Goal: Task Accomplishment & Management: Manage account settings

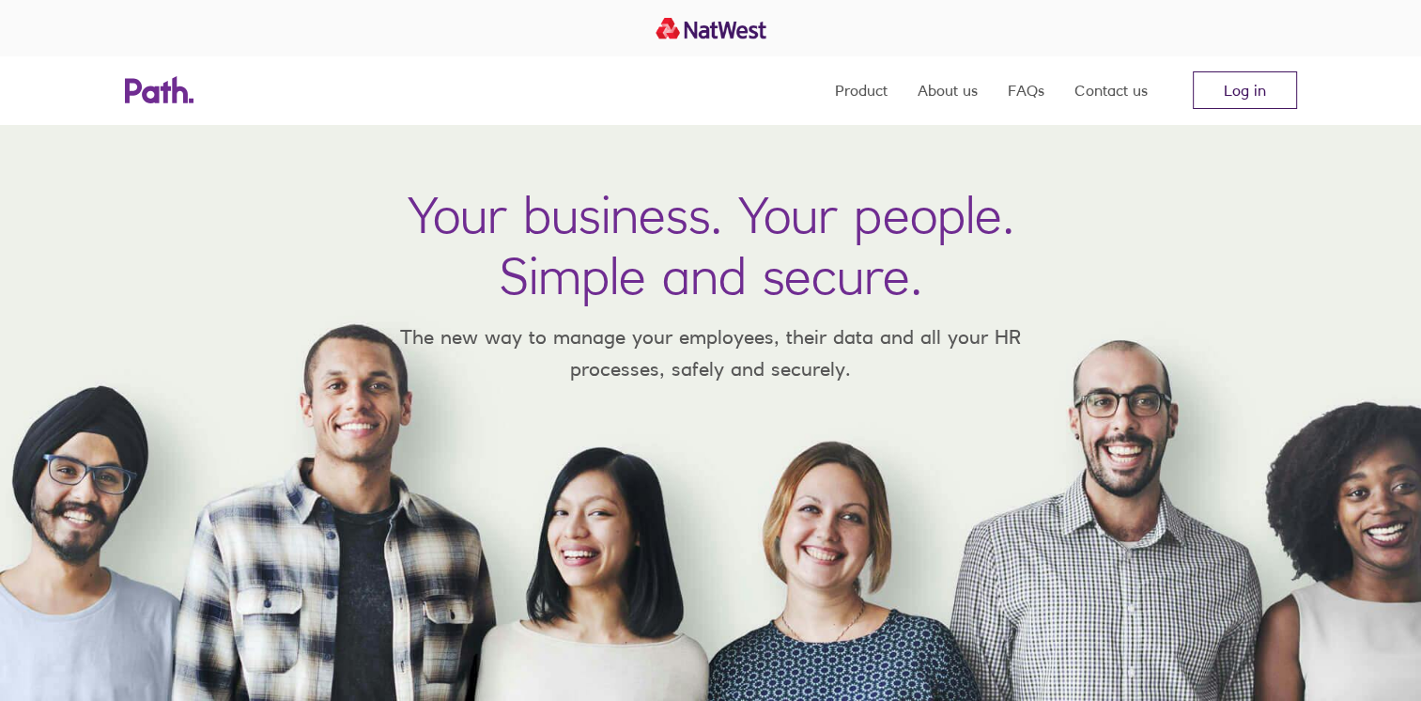
click at [1239, 99] on link "Log in" at bounding box center [1245, 90] width 104 height 38
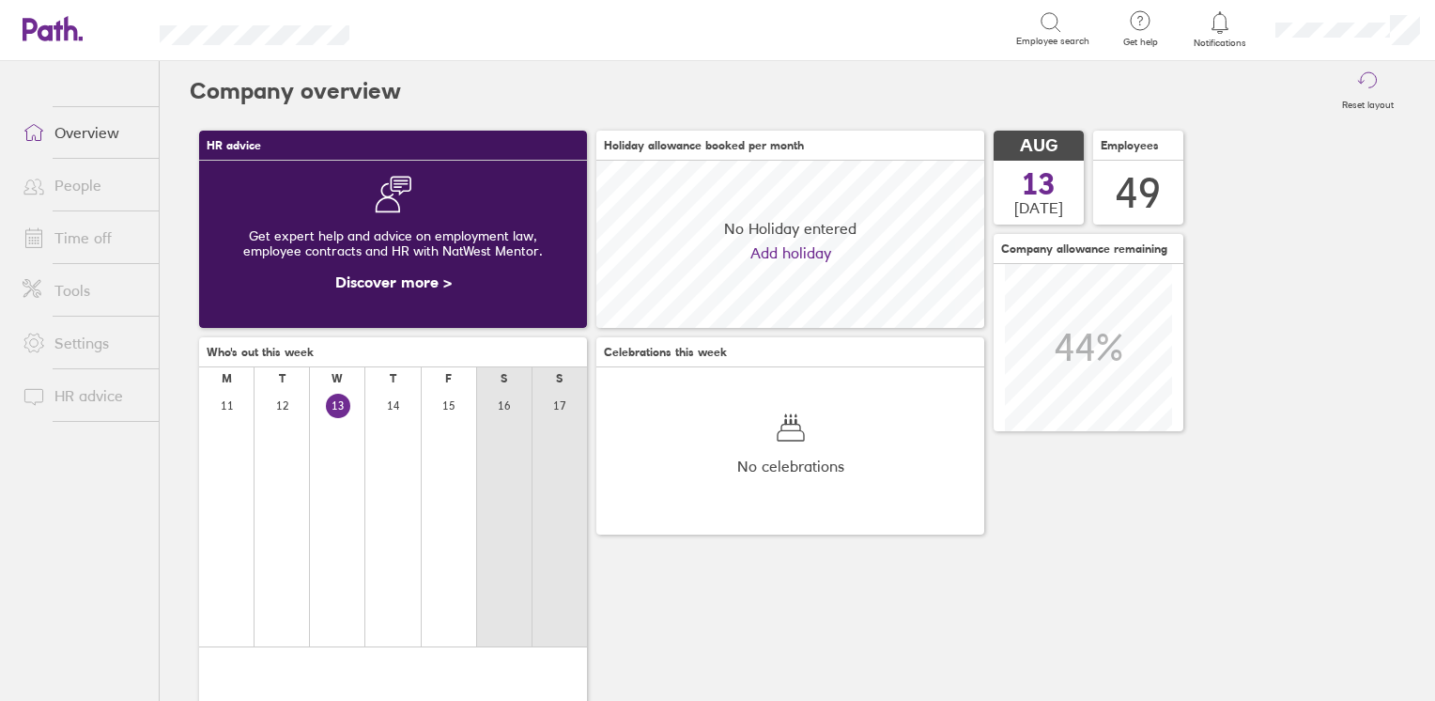
scroll to position [166, 388]
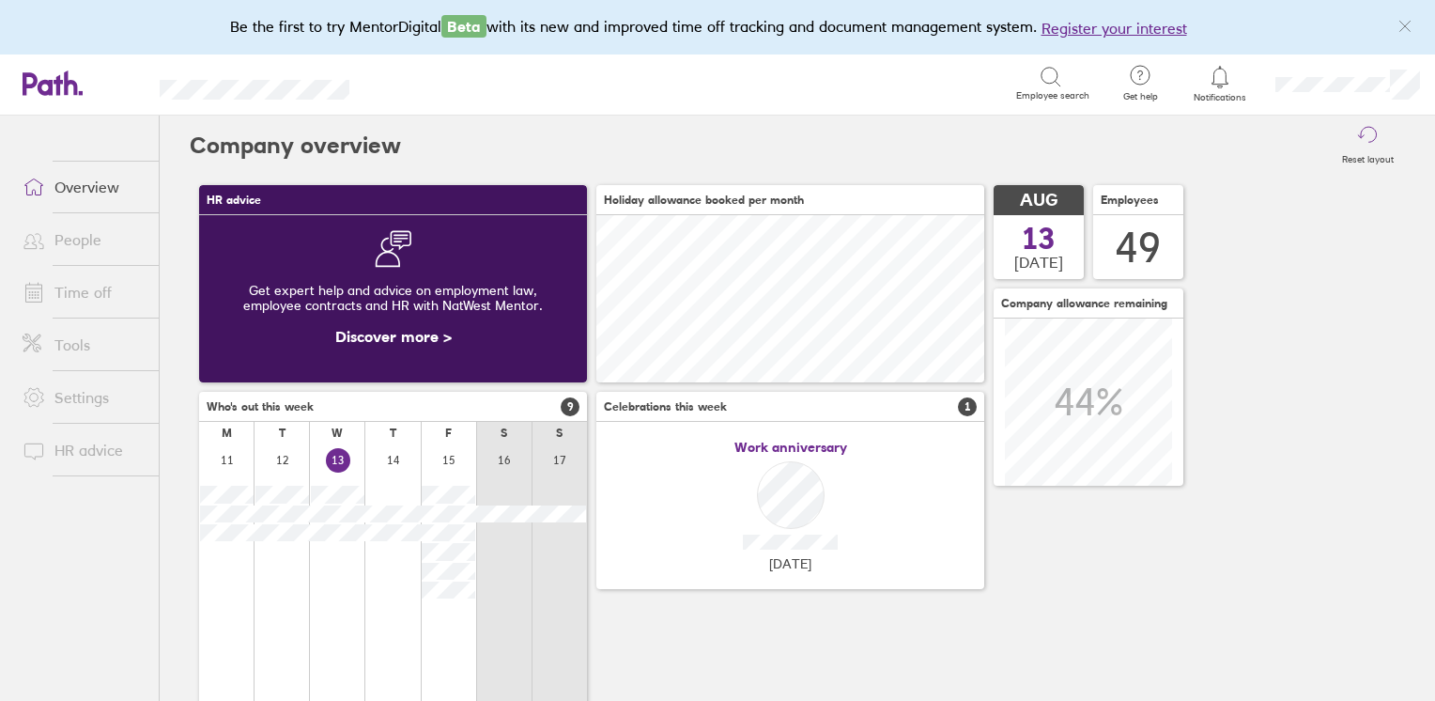
click at [78, 243] on link "People" at bounding box center [83, 240] width 151 height 38
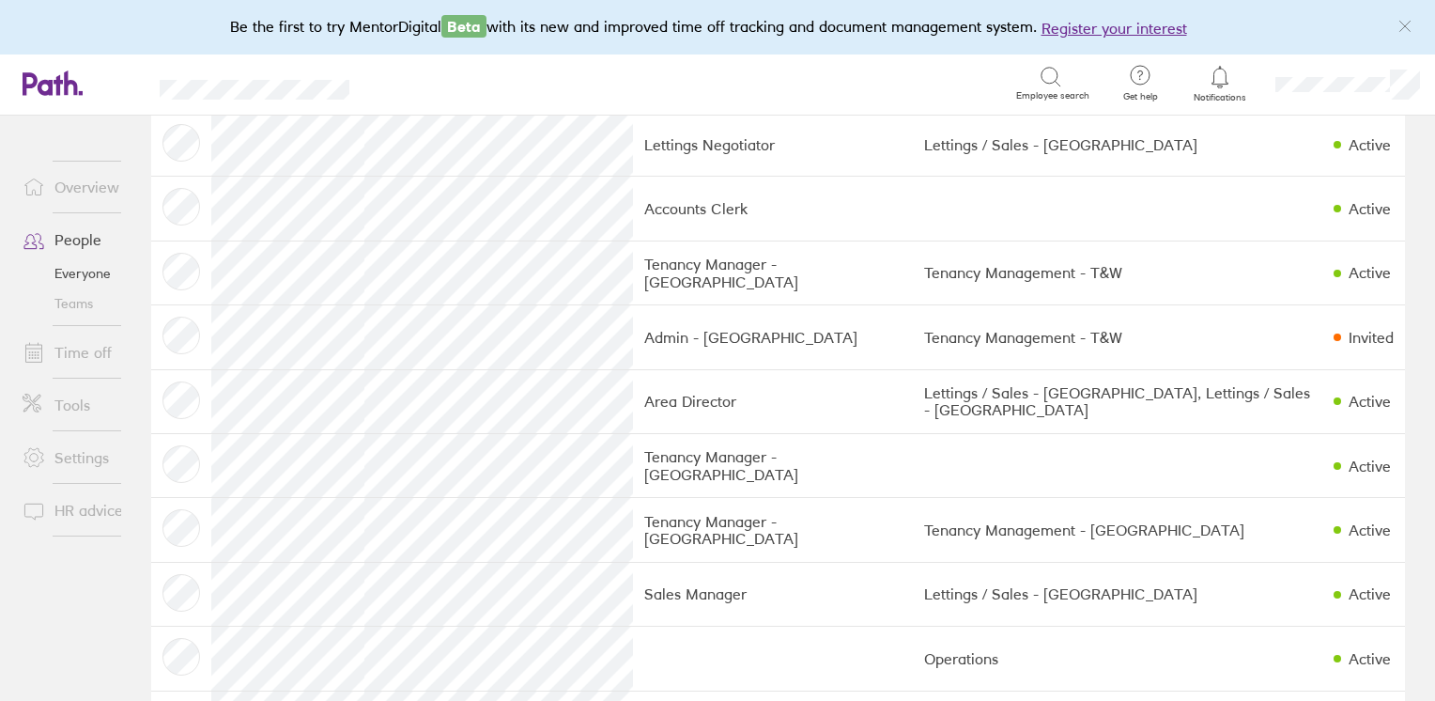
scroll to position [1775, 0]
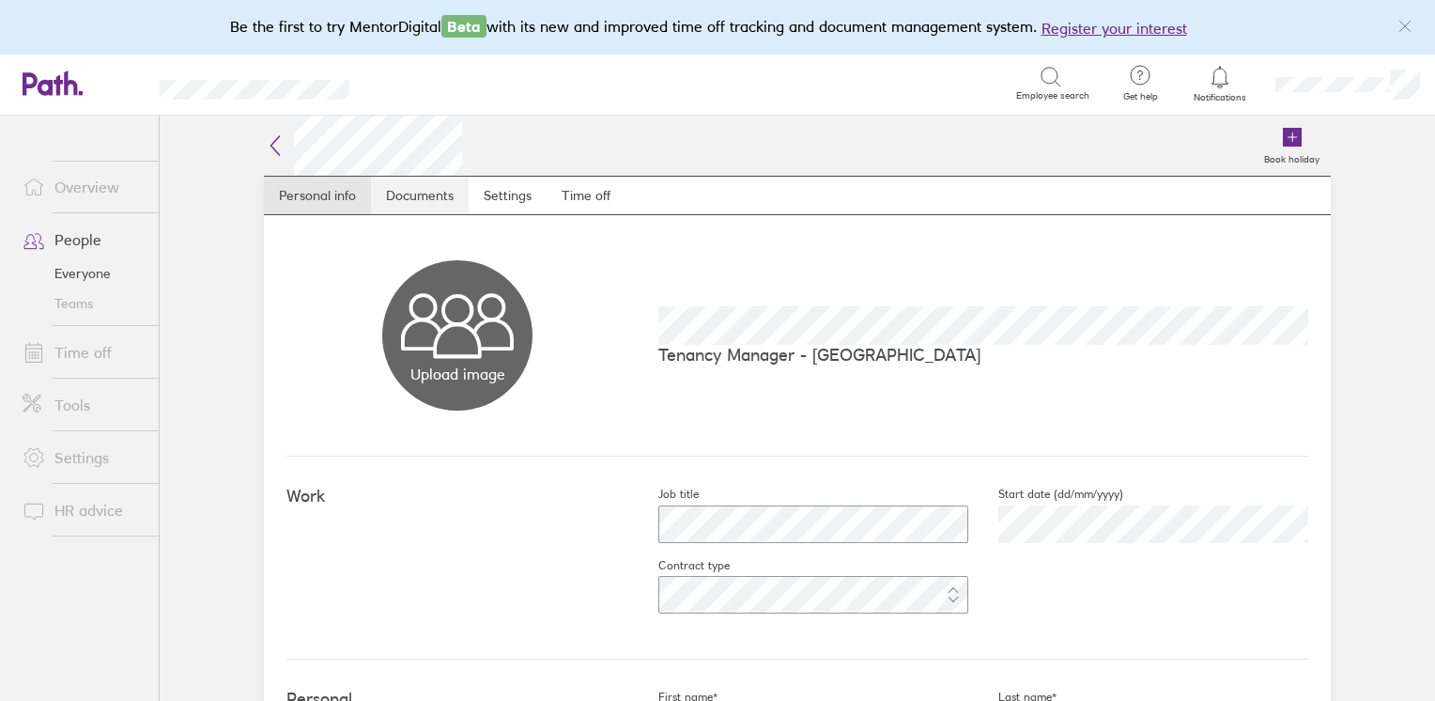
click at [404, 203] on link "Documents" at bounding box center [420, 196] width 98 height 38
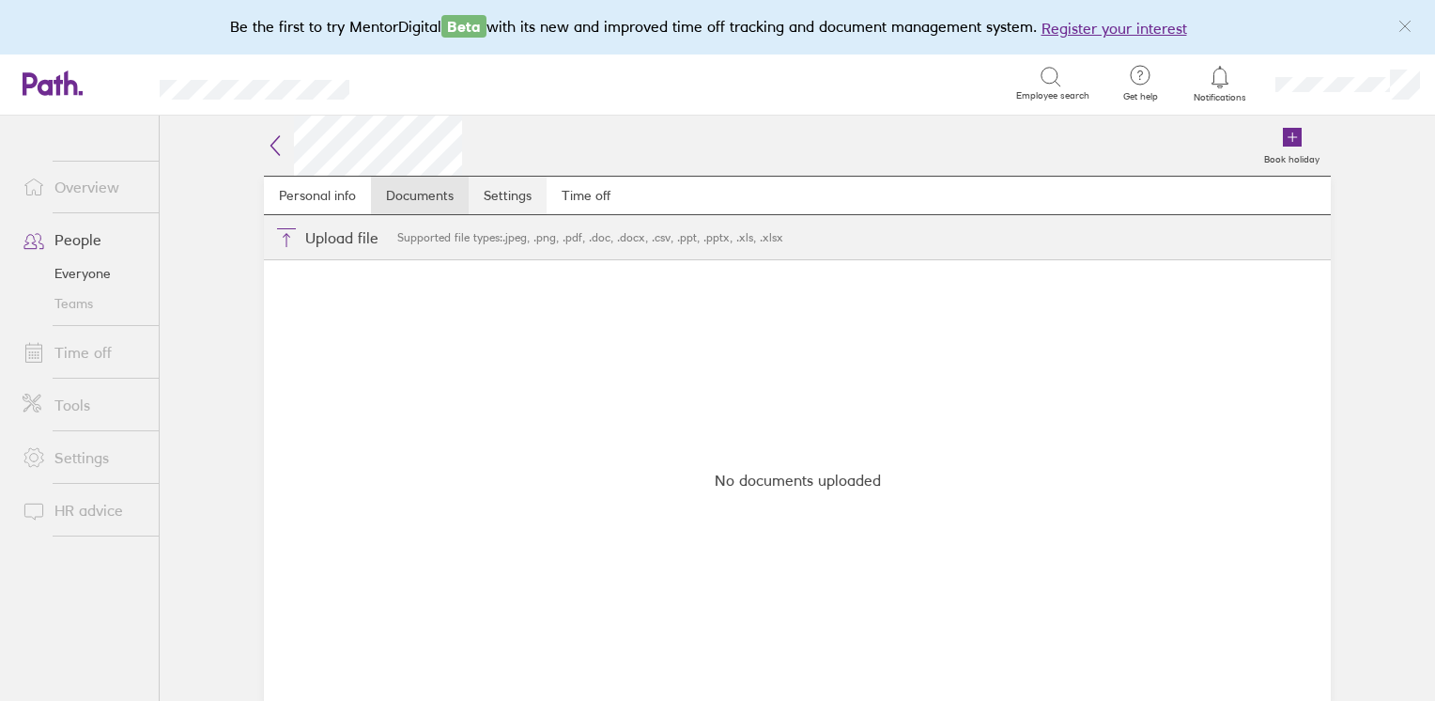
click at [489, 194] on link "Settings" at bounding box center [508, 196] width 78 height 38
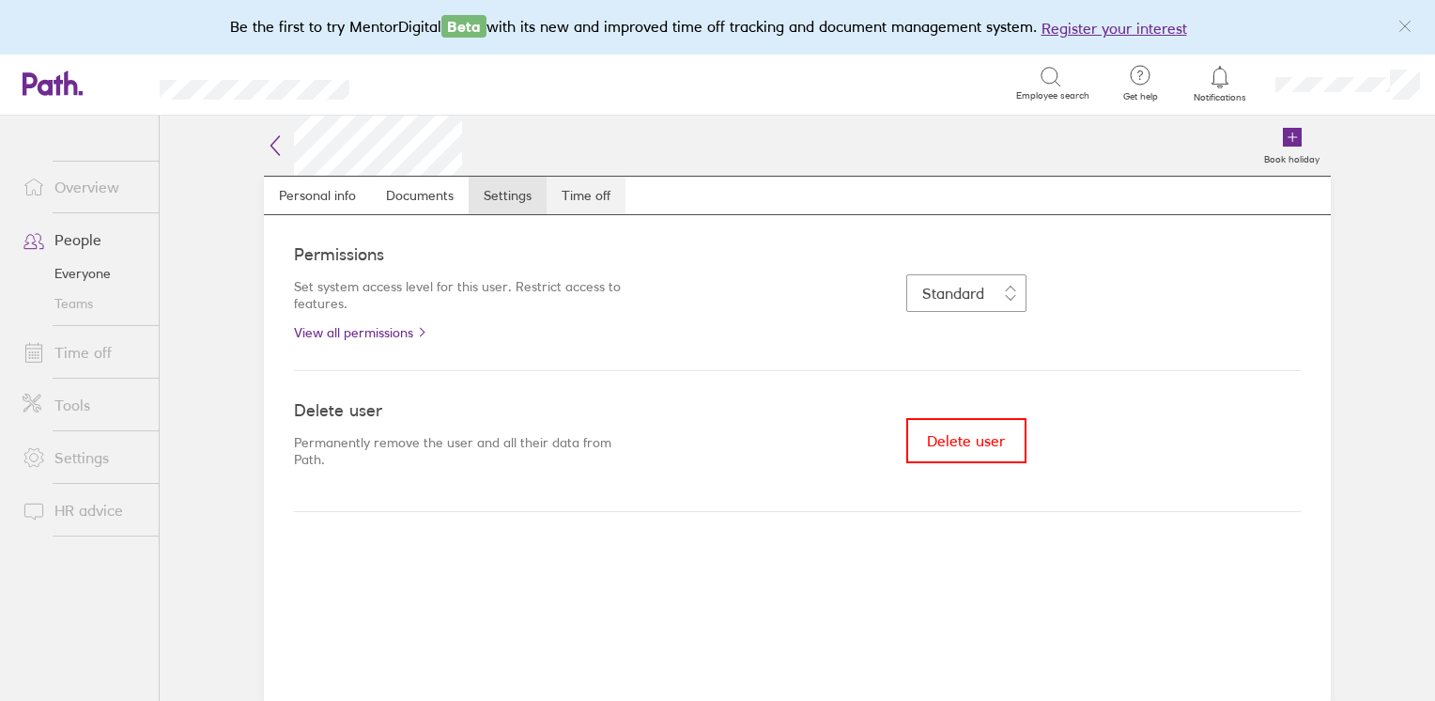
click at [600, 205] on link "Time off" at bounding box center [586, 196] width 79 height 38
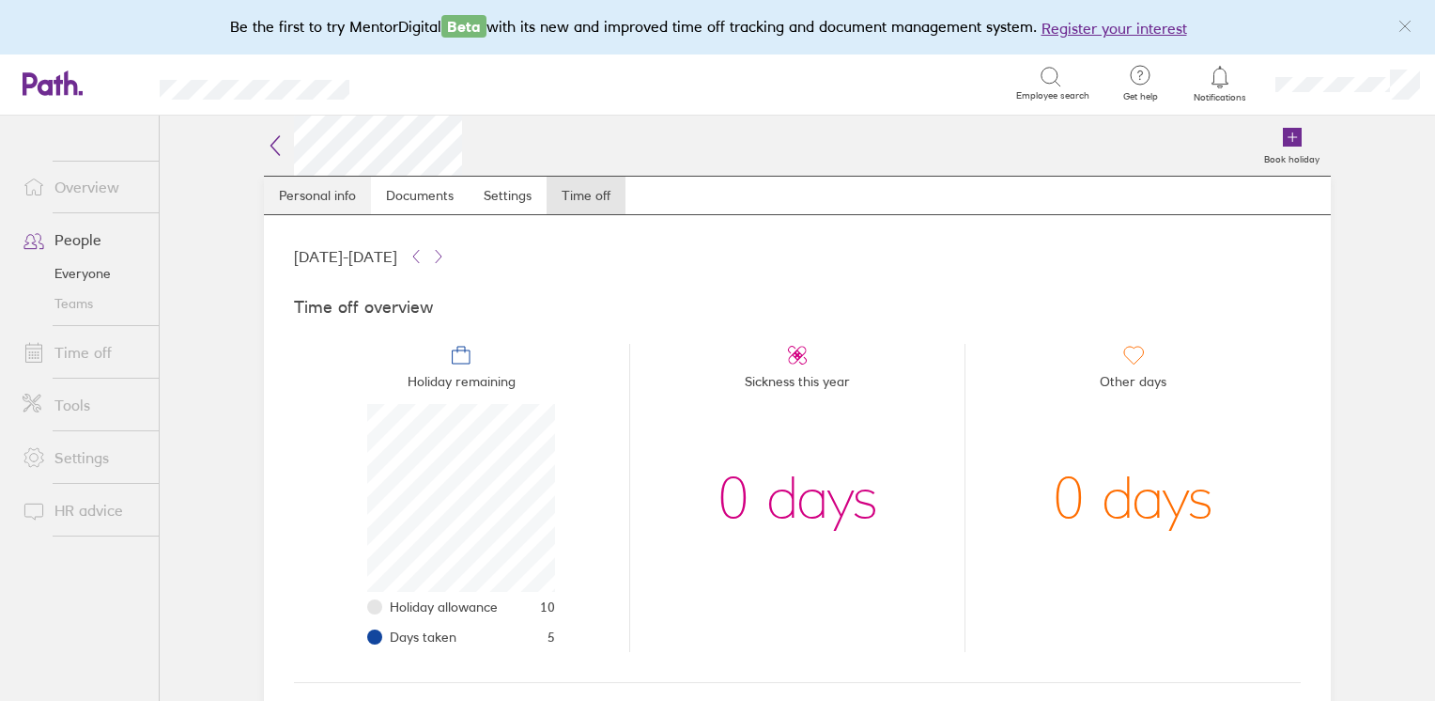
scroll to position [188, 188]
click at [329, 204] on link "Personal info" at bounding box center [317, 196] width 107 height 38
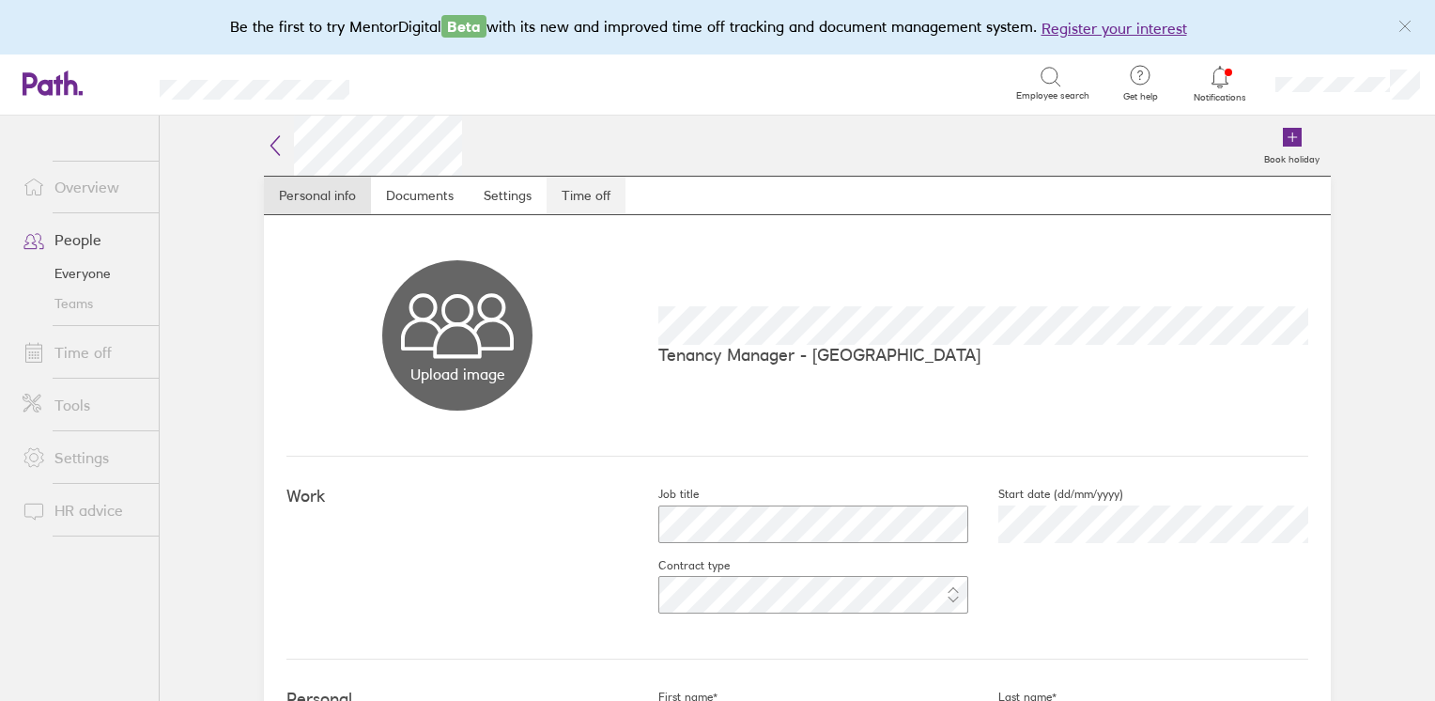
click at [582, 191] on link "Time off" at bounding box center [586, 196] width 79 height 38
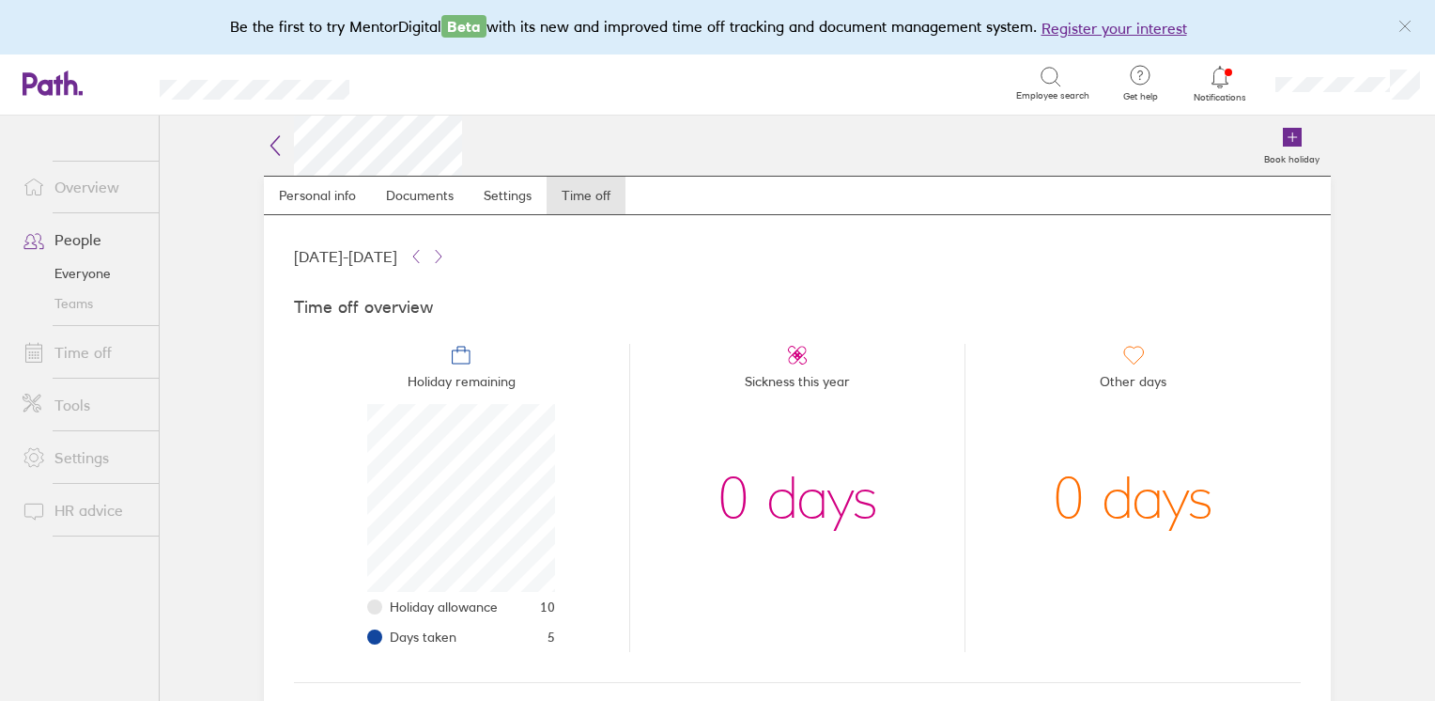
click at [73, 355] on link "Time off" at bounding box center [83, 352] width 151 height 38
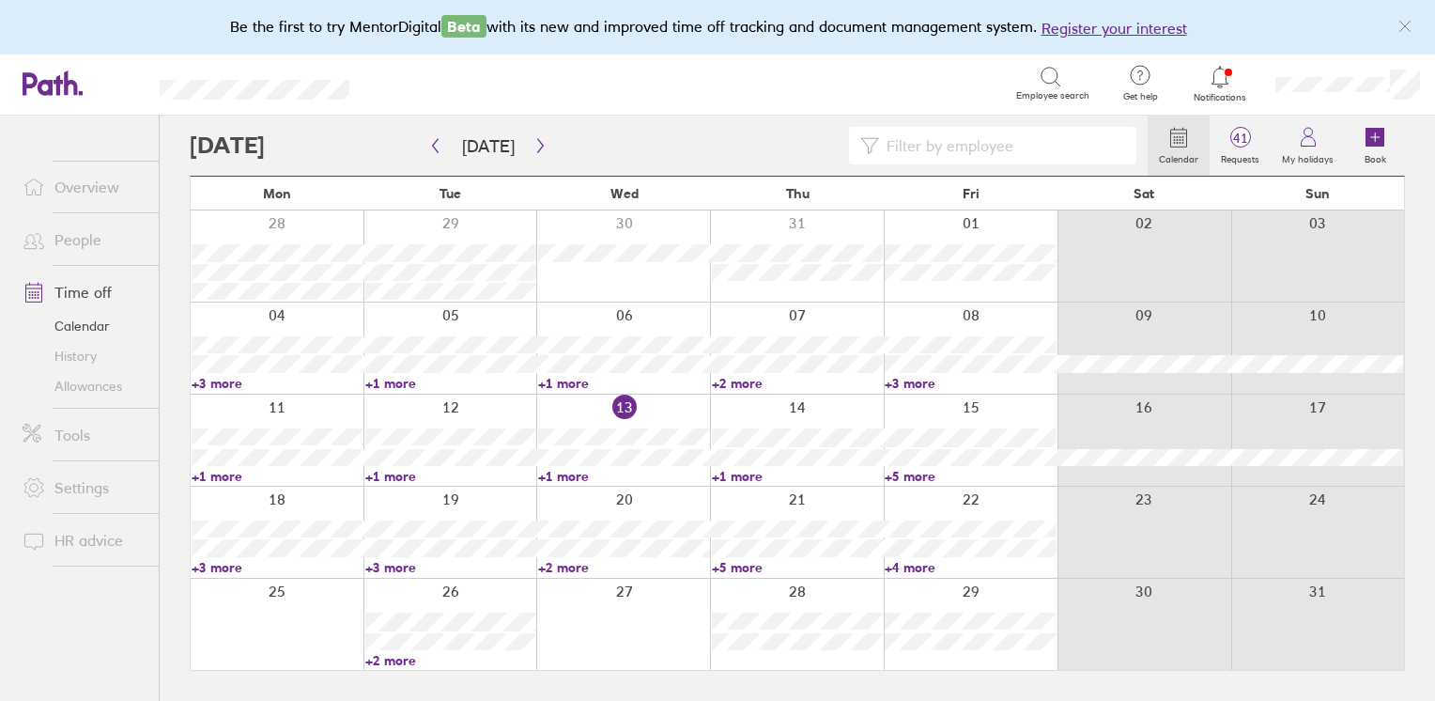
click at [953, 140] on input at bounding box center [1002, 146] width 246 height 36
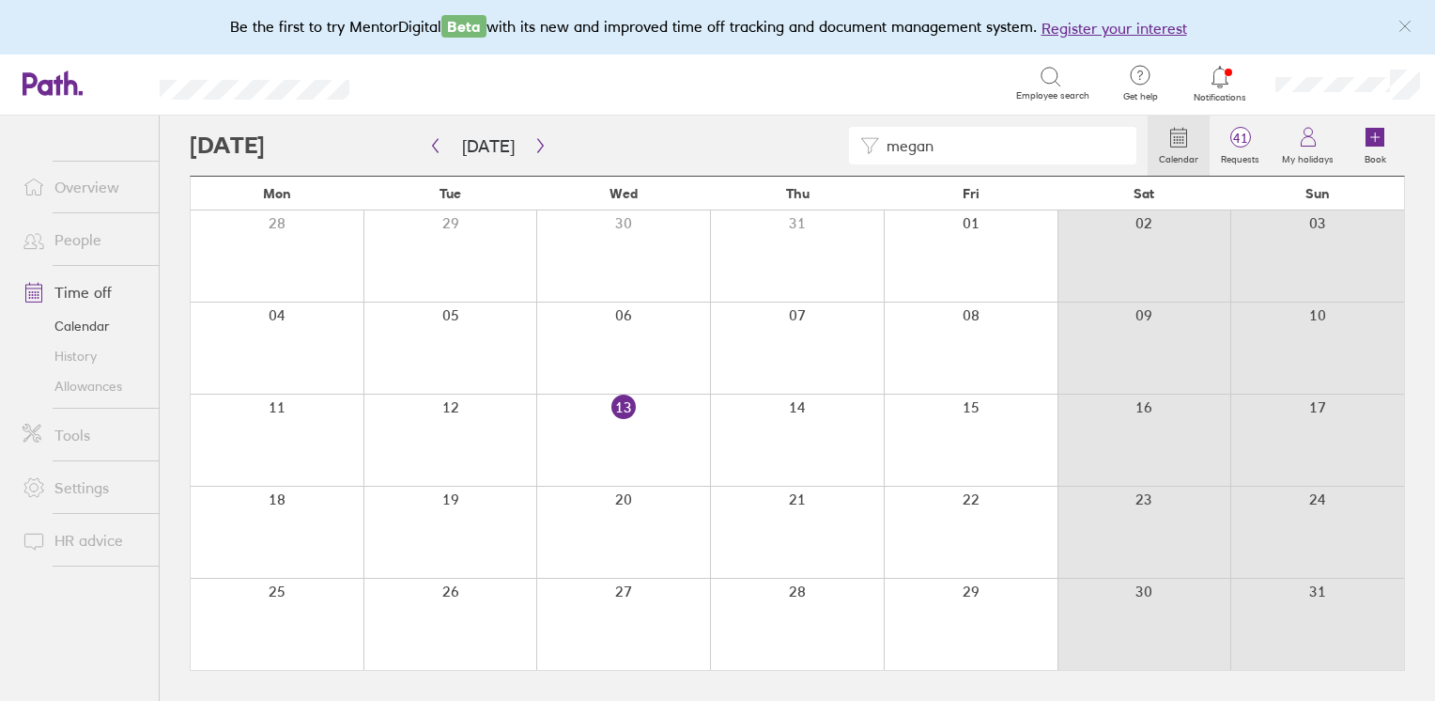
type input "megan"
click at [547, 141] on div "megan" at bounding box center [669, 146] width 958 height 38
click at [539, 145] on icon "button" at bounding box center [540, 145] width 14 height 15
click at [529, 147] on button "button" at bounding box center [540, 146] width 23 height 31
click at [533, 147] on icon "button" at bounding box center [540, 145] width 14 height 15
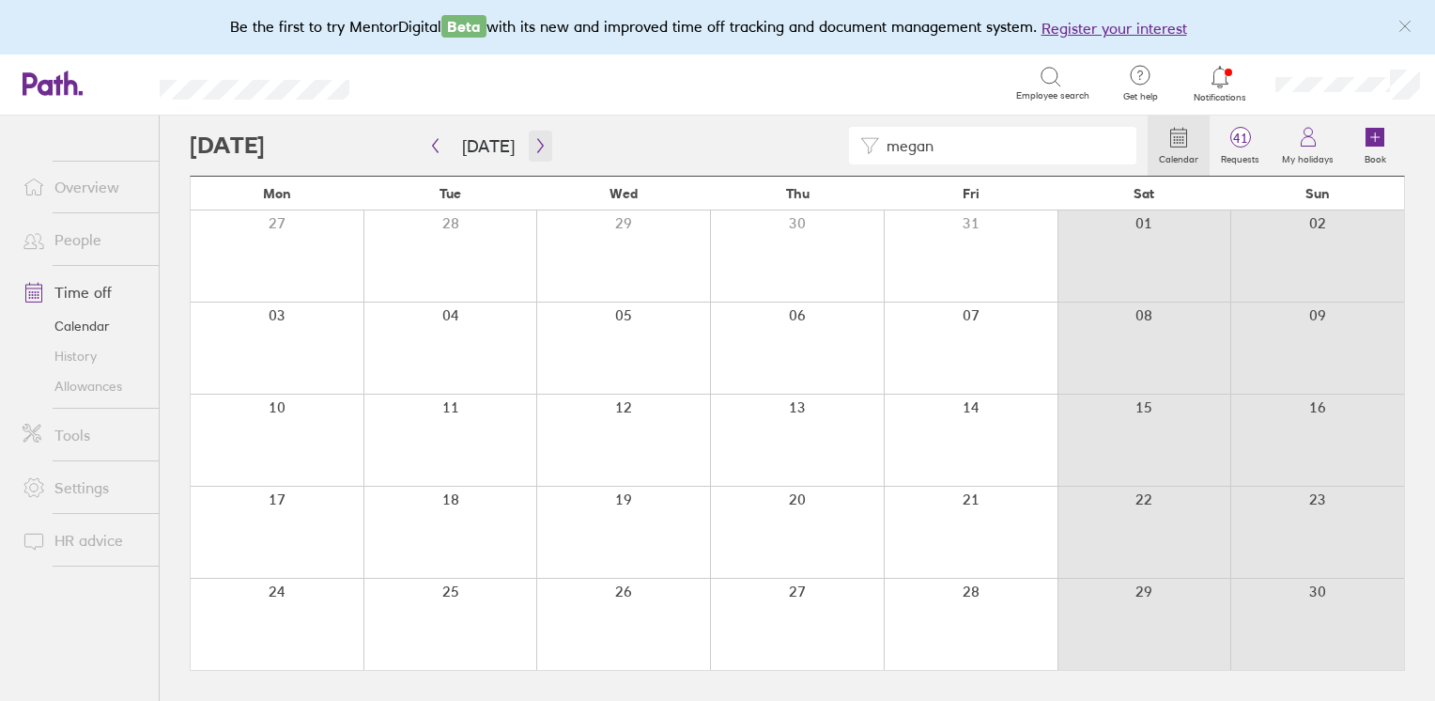
click at [533, 147] on icon "button" at bounding box center [540, 145] width 14 height 15
drag, startPoint x: 994, startPoint y: 147, endPoint x: 875, endPoint y: 163, distance: 119.5
click at [878, 162] on div "megan" at bounding box center [992, 146] width 287 height 38
type input "[PERSON_NAME]"
click at [68, 242] on link "People" at bounding box center [83, 240] width 151 height 38
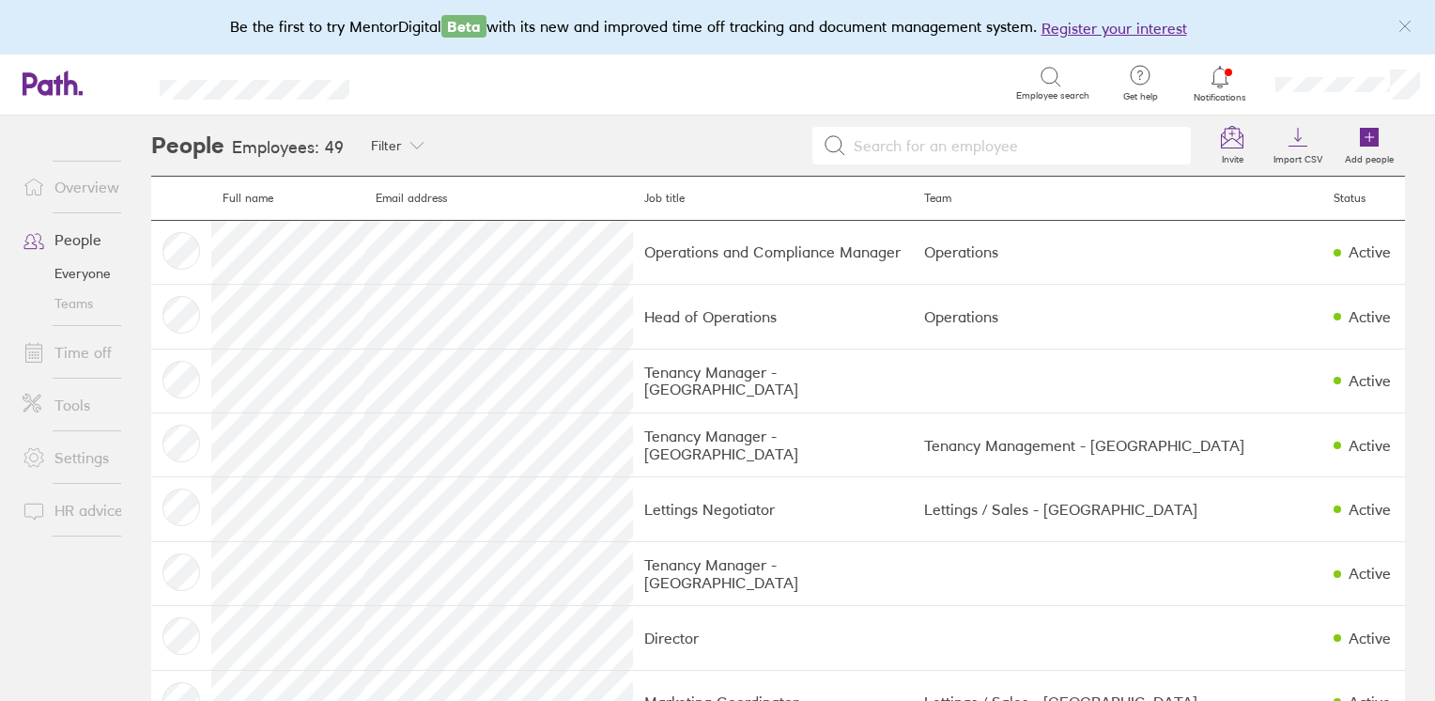
click at [78, 344] on link "Time off" at bounding box center [83, 352] width 151 height 38
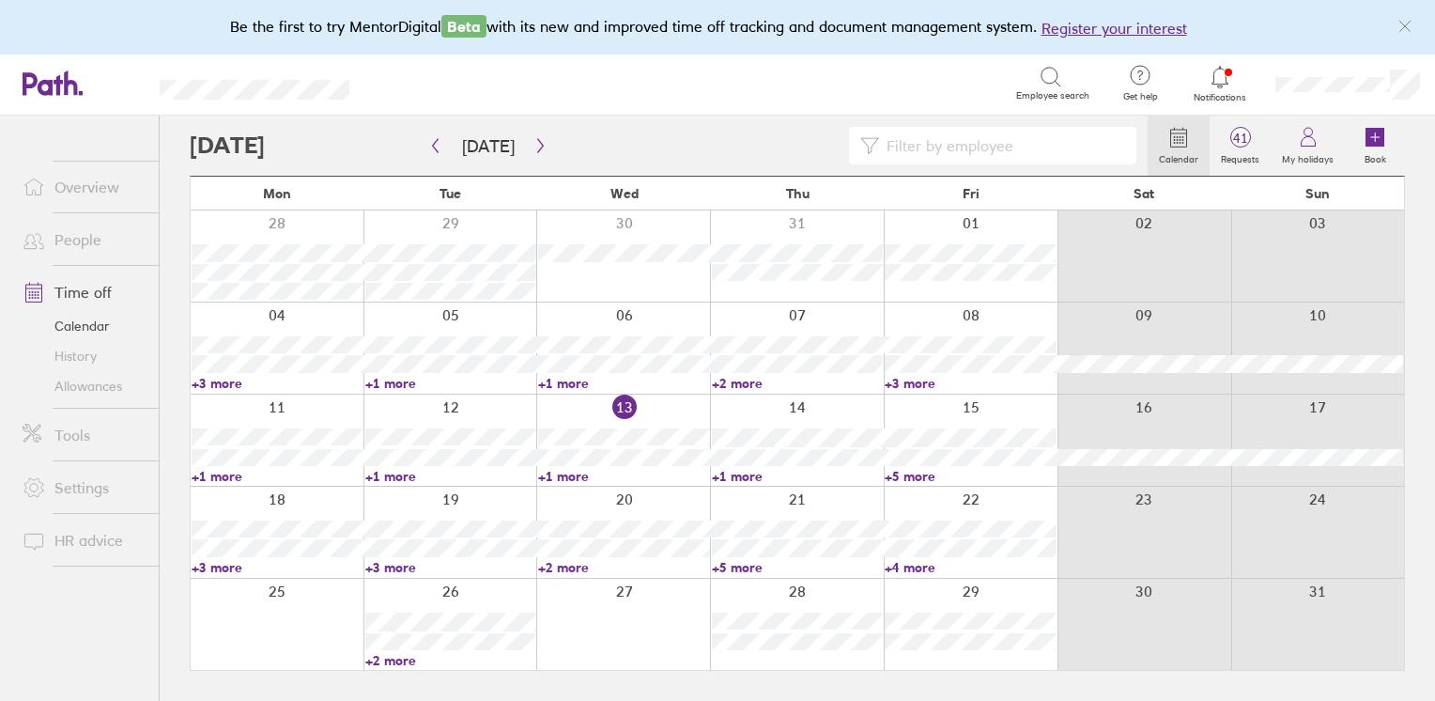
click at [229, 569] on link "+3 more" at bounding box center [278, 567] width 172 height 17
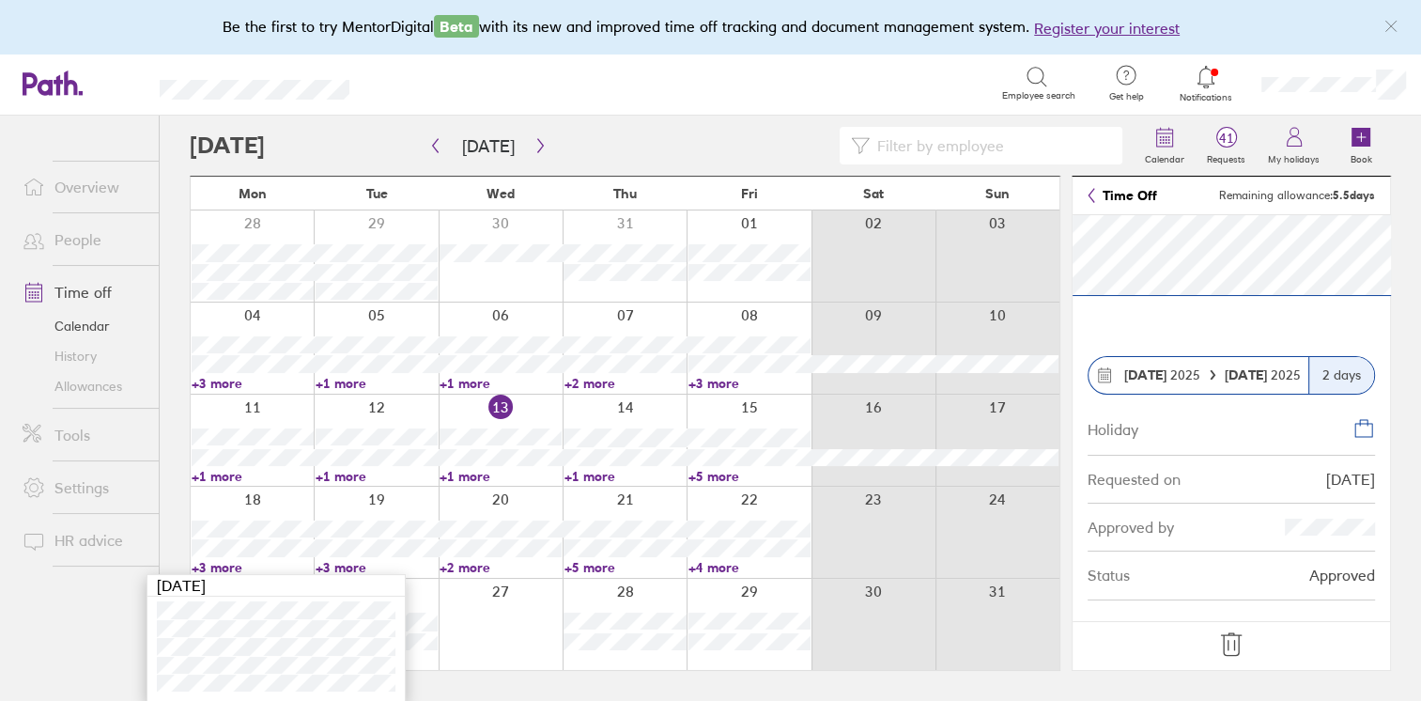
click at [326, 567] on link "+3 more" at bounding box center [377, 567] width 122 height 17
click at [326, 567] on link "+3 more" at bounding box center [379, 567] width 124 height 17
click at [114, 614] on ul "Overview People Time off Calendar History Allowances Tools Settings HR advice" at bounding box center [79, 377] width 159 height 523
click at [477, 564] on link "+2 more" at bounding box center [506, 567] width 124 height 17
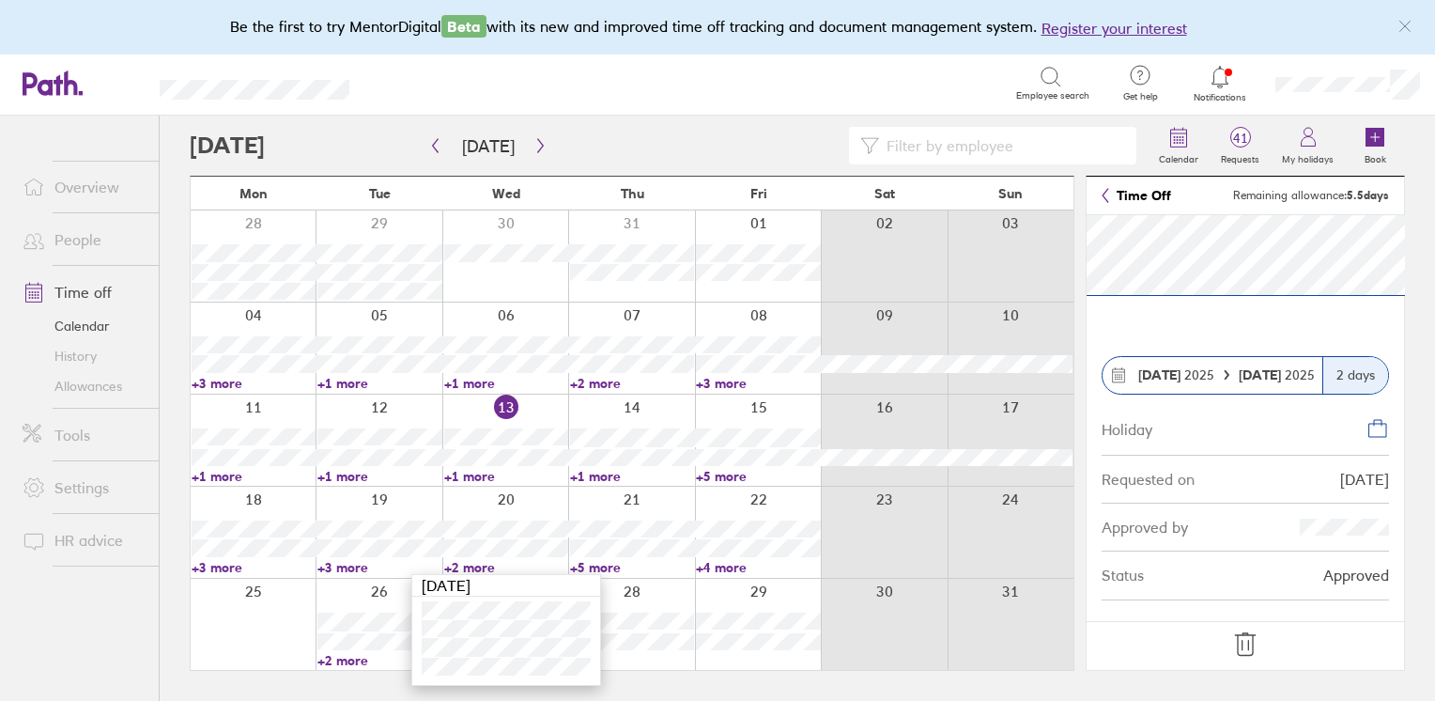
click at [87, 242] on link "People" at bounding box center [83, 240] width 151 height 38
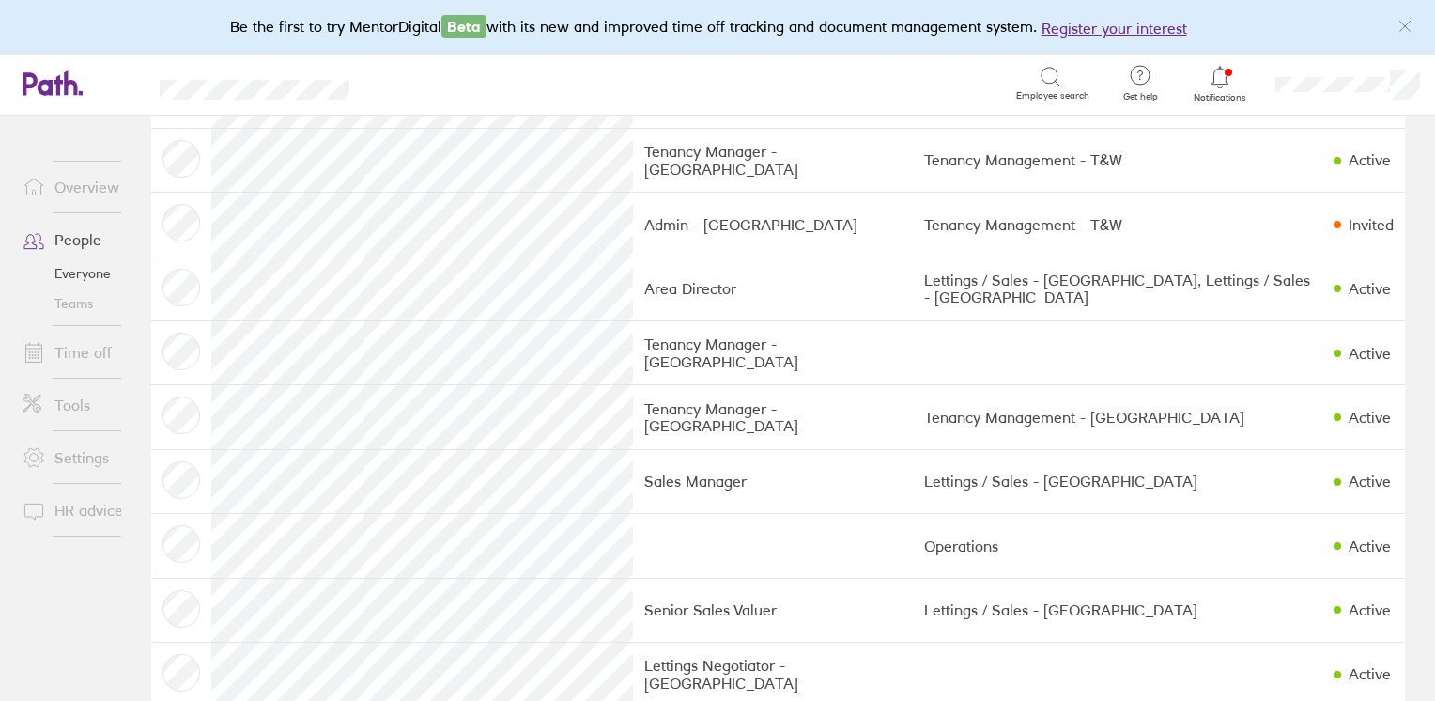
scroll to position [1869, 0]
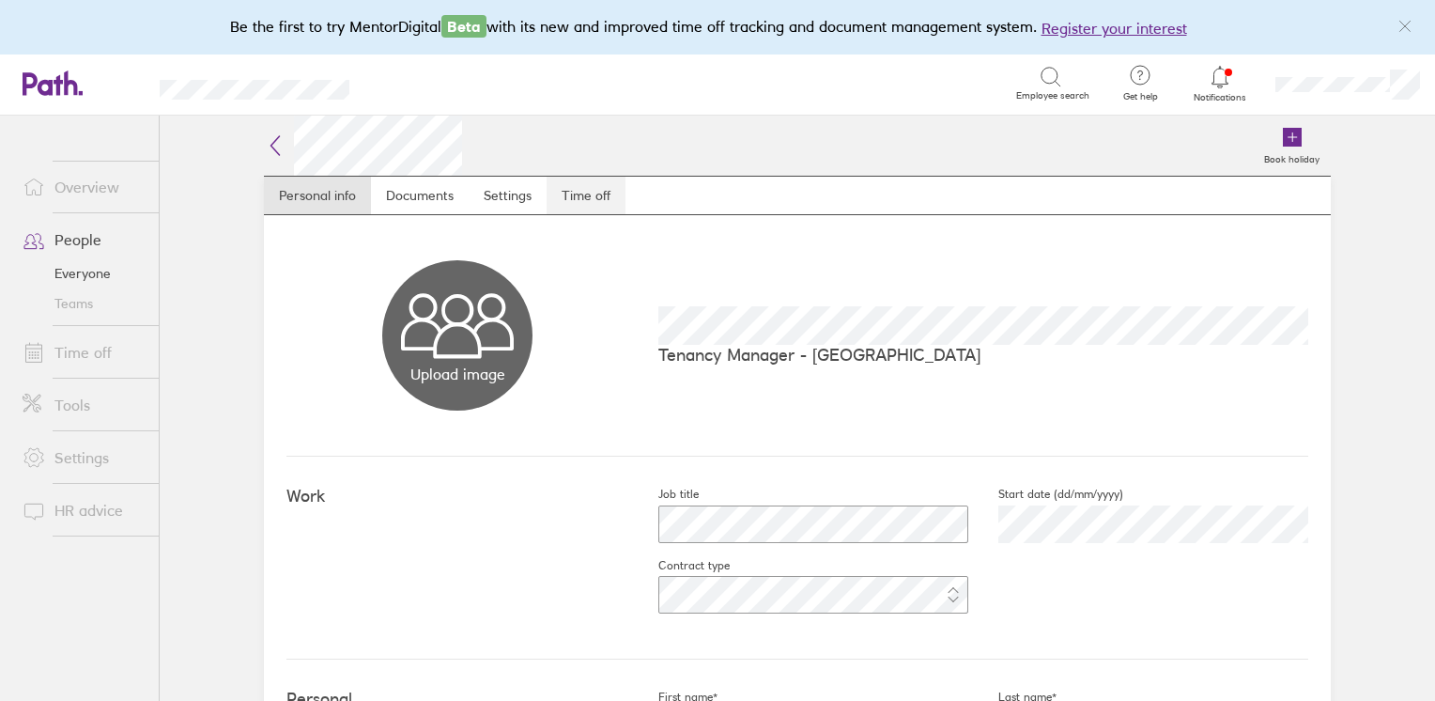
click at [589, 195] on link "Time off" at bounding box center [586, 196] width 79 height 38
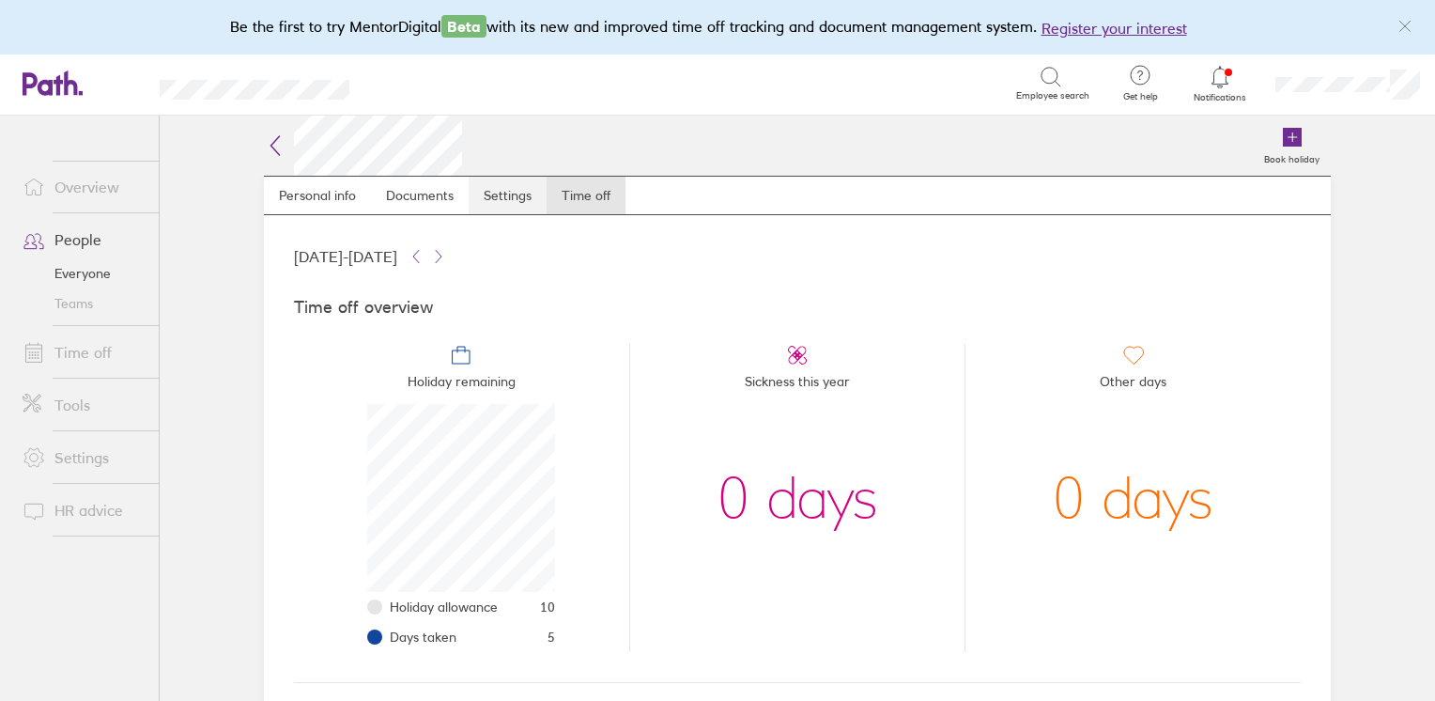
click at [488, 191] on link "Settings" at bounding box center [508, 196] width 78 height 38
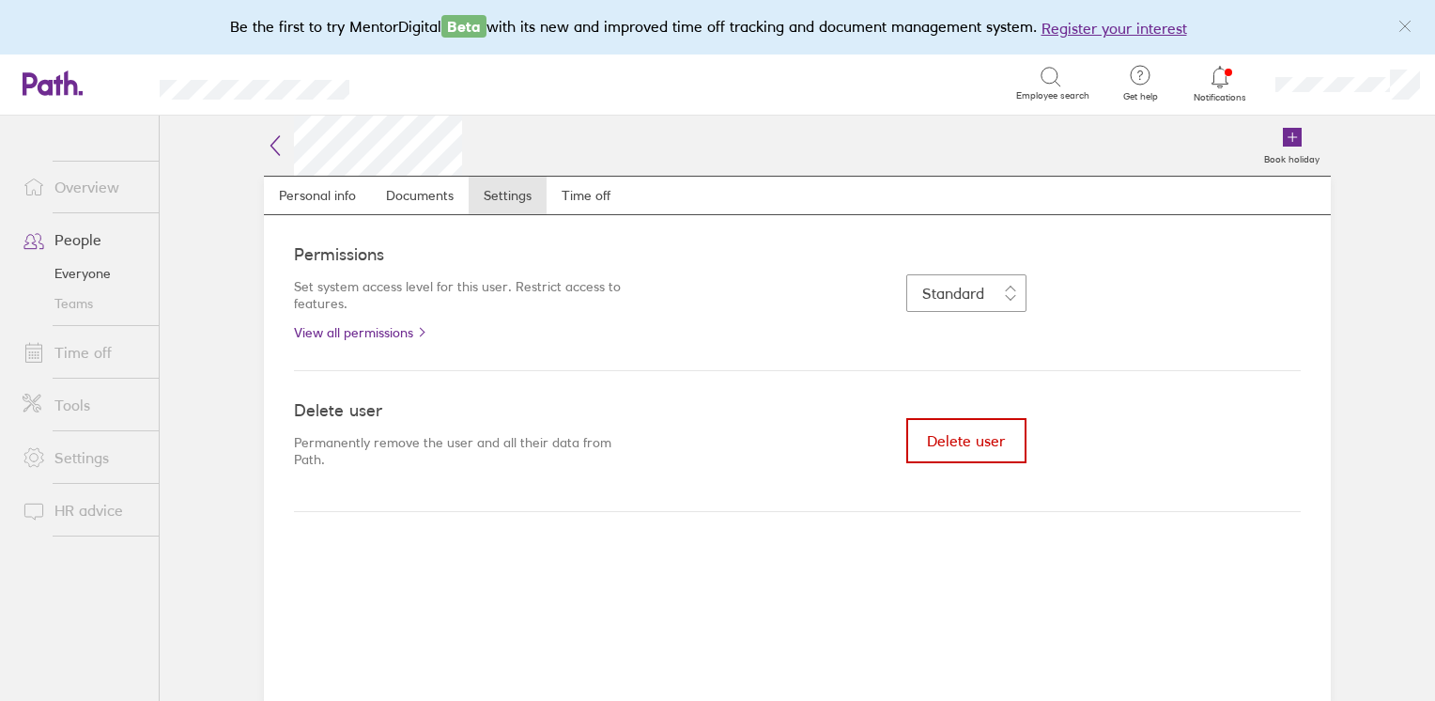
click at [950, 439] on span "Delete user" at bounding box center [966, 440] width 78 height 17
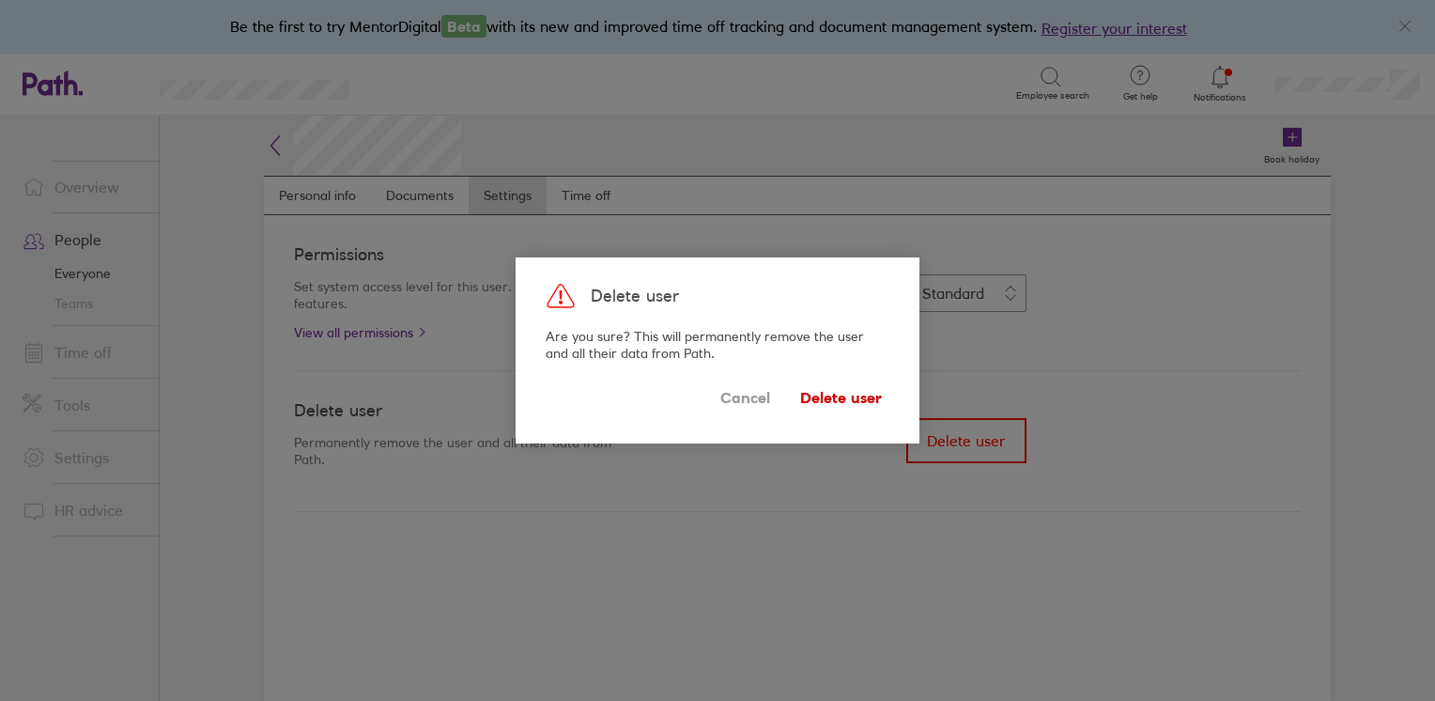
click at [856, 398] on span "Delete user" at bounding box center [841, 397] width 82 height 30
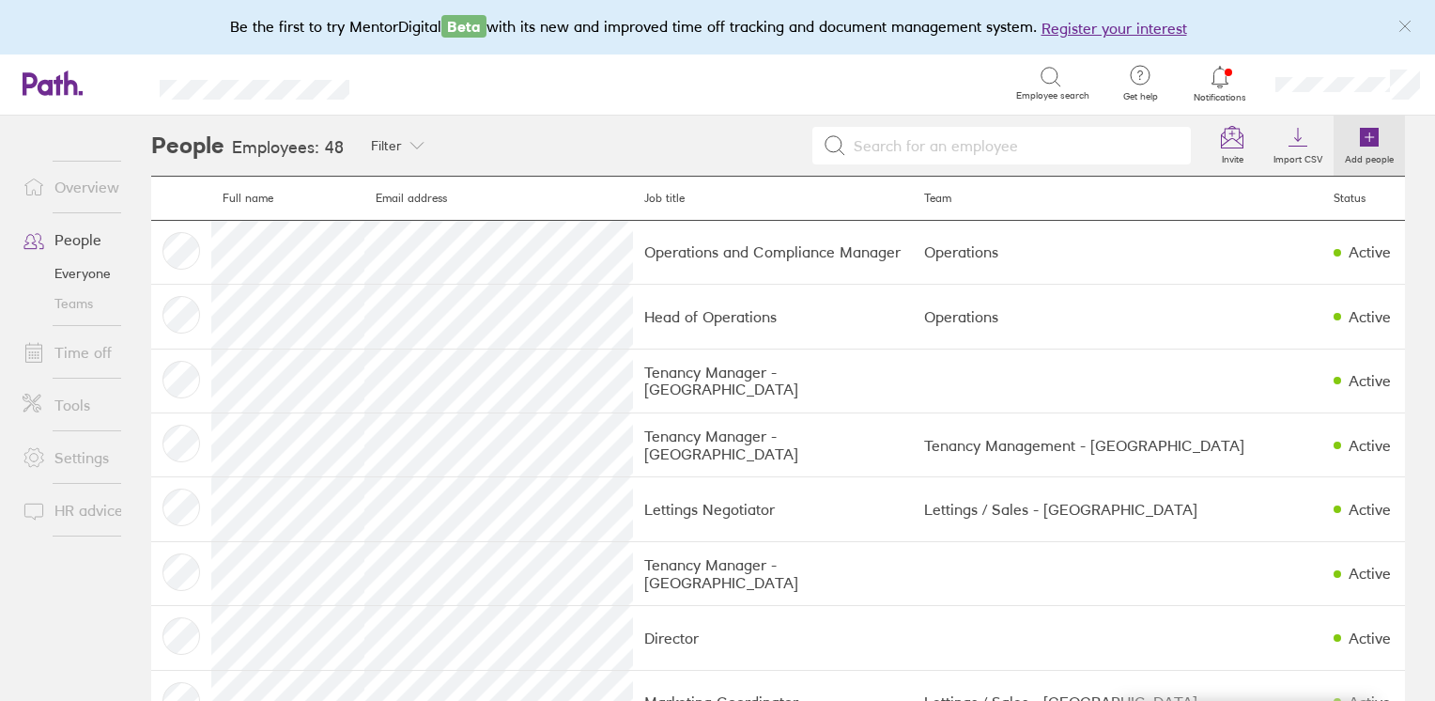
click at [1358, 147] on icon at bounding box center [1369, 137] width 23 height 23
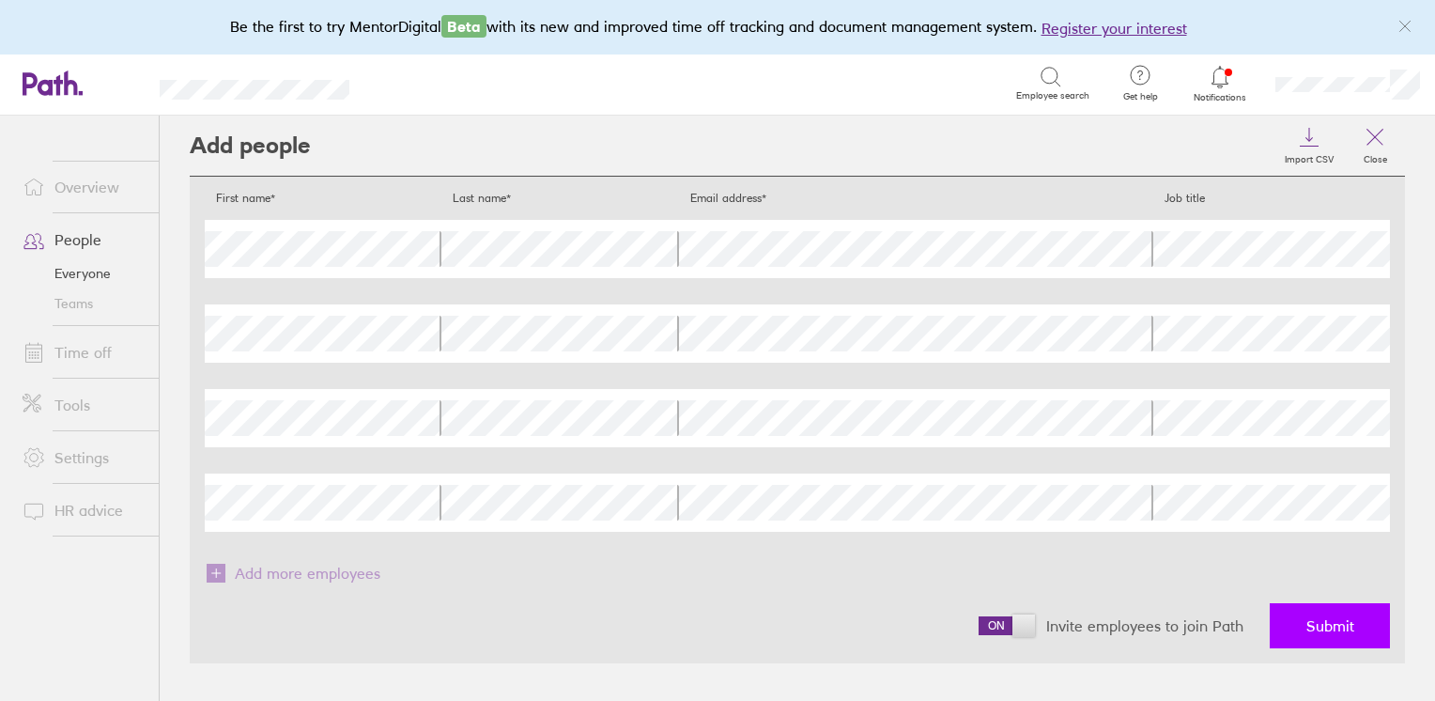
click at [1337, 626] on span "Submit" at bounding box center [1330, 625] width 48 height 17
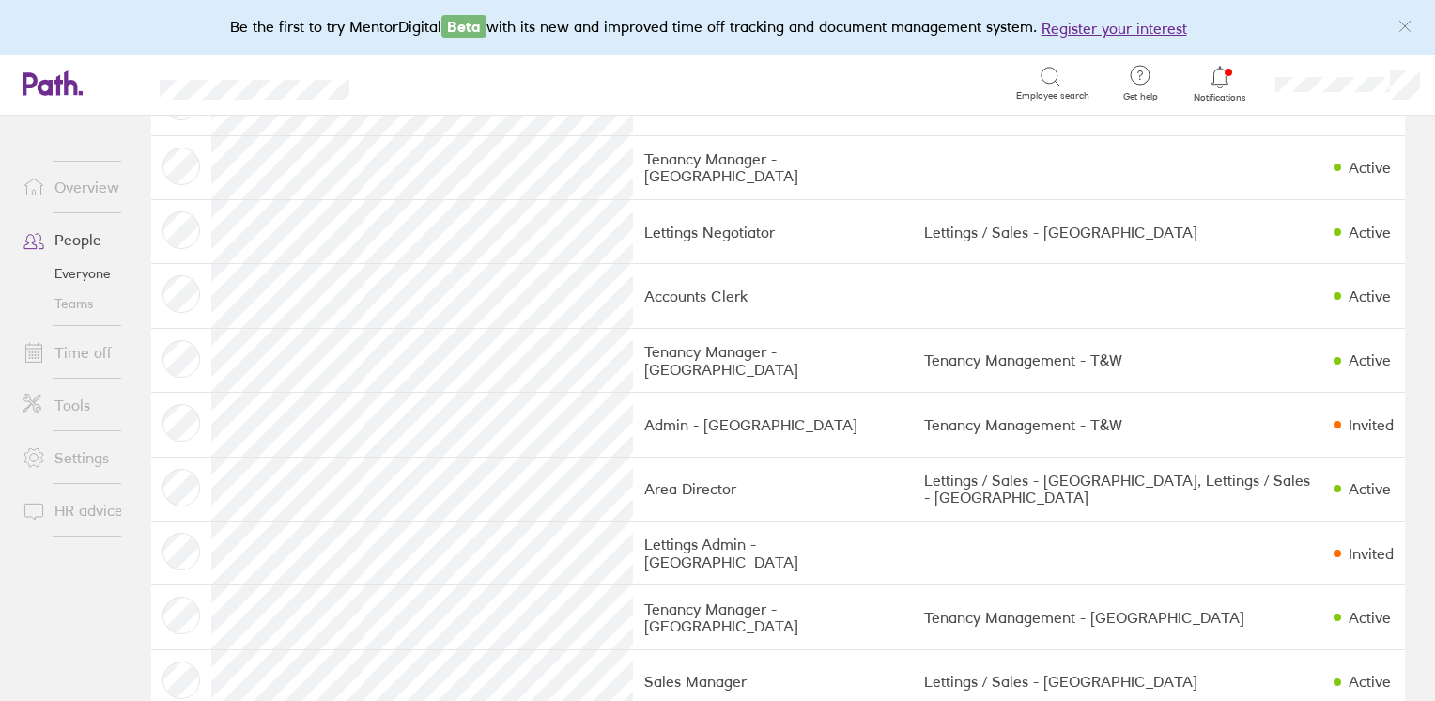
scroll to position [1878, 0]
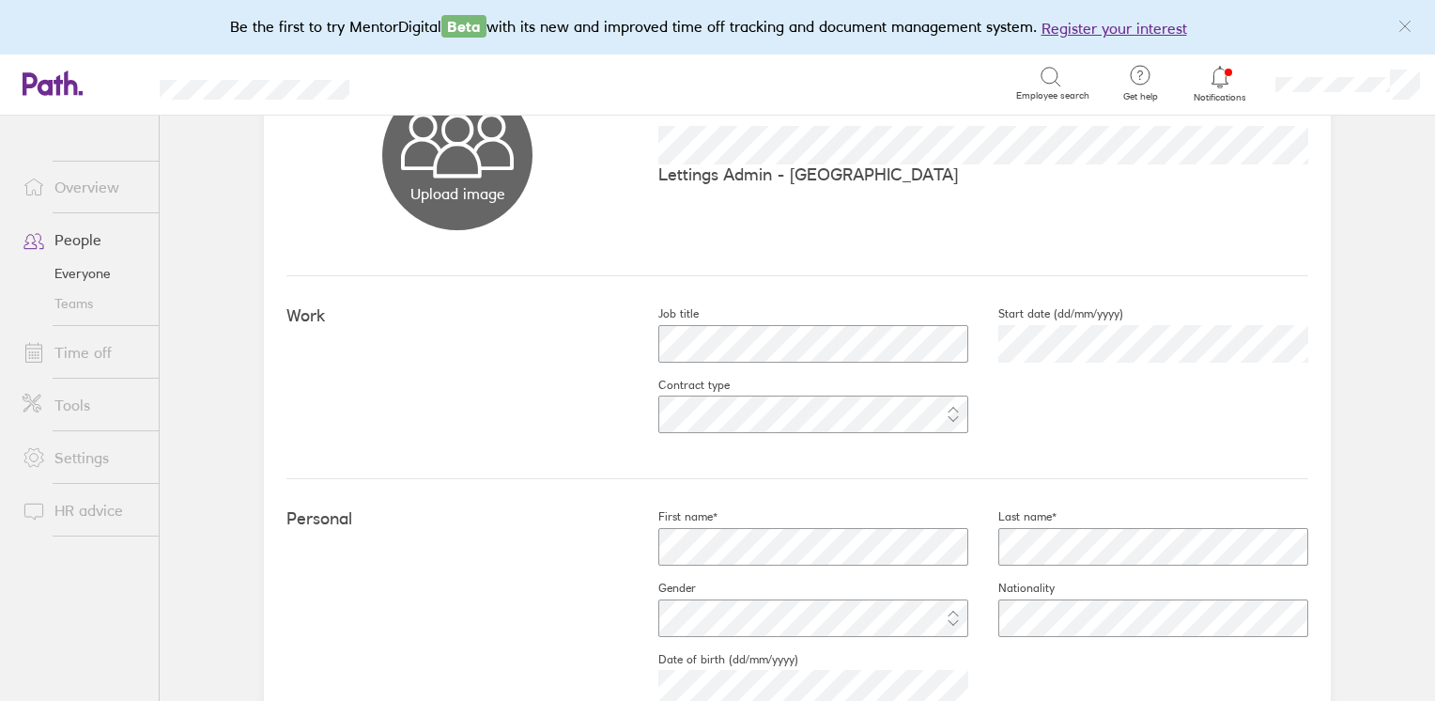
scroll to position [188, 0]
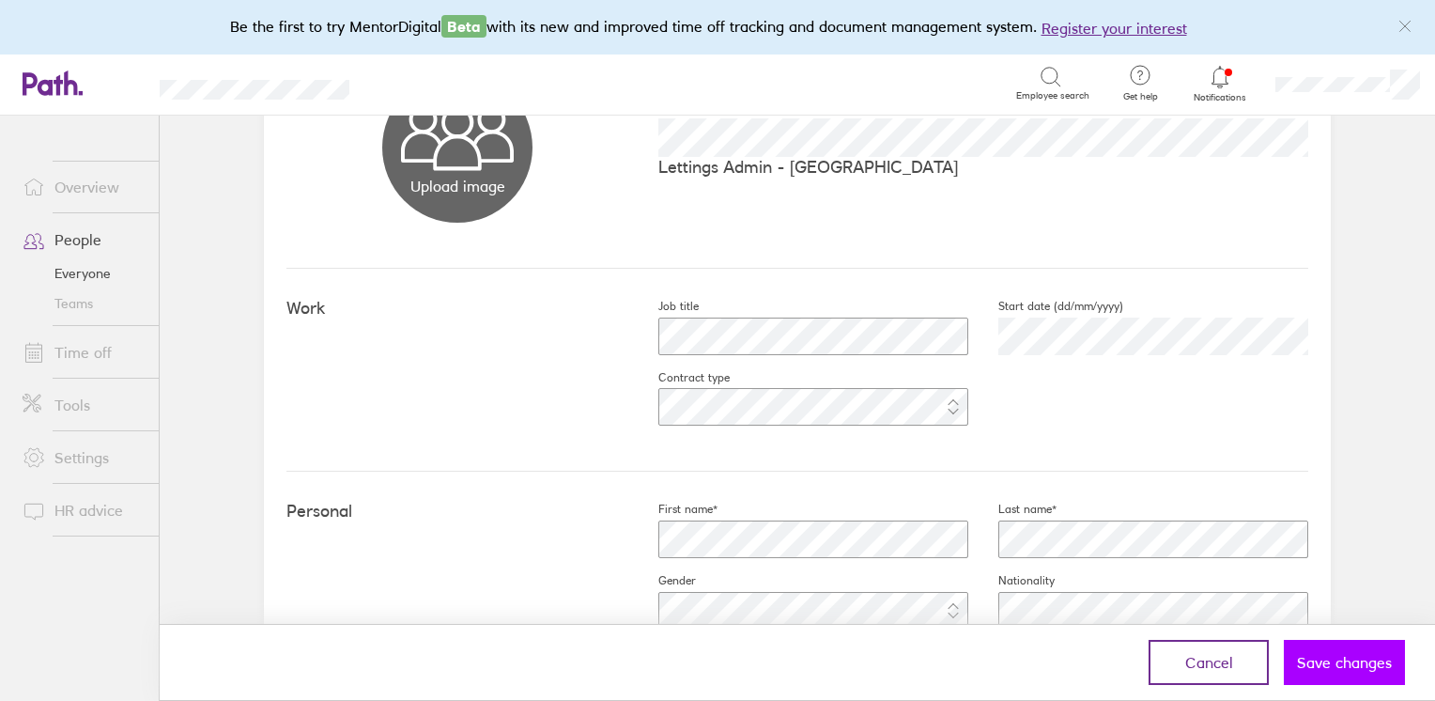
click at [1341, 661] on span "Save changes" at bounding box center [1344, 662] width 95 height 17
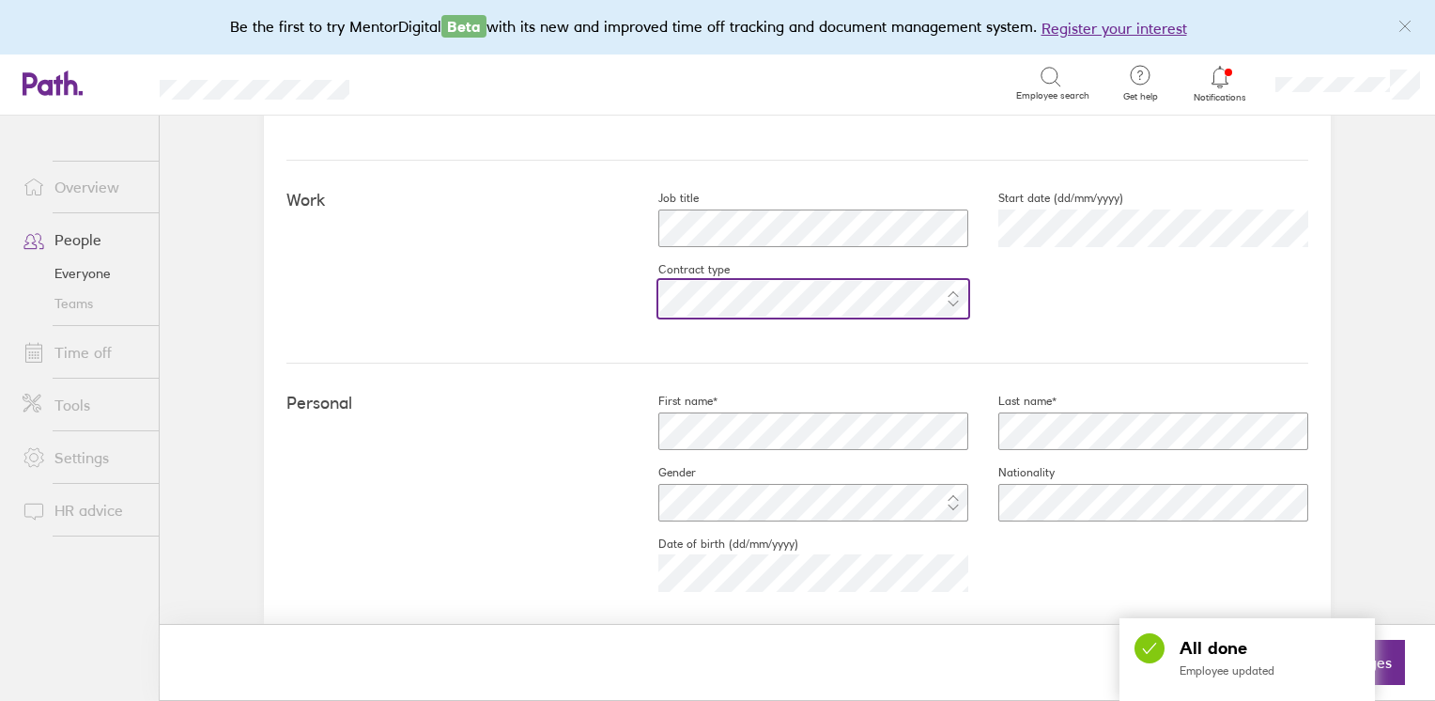
scroll to position [376, 0]
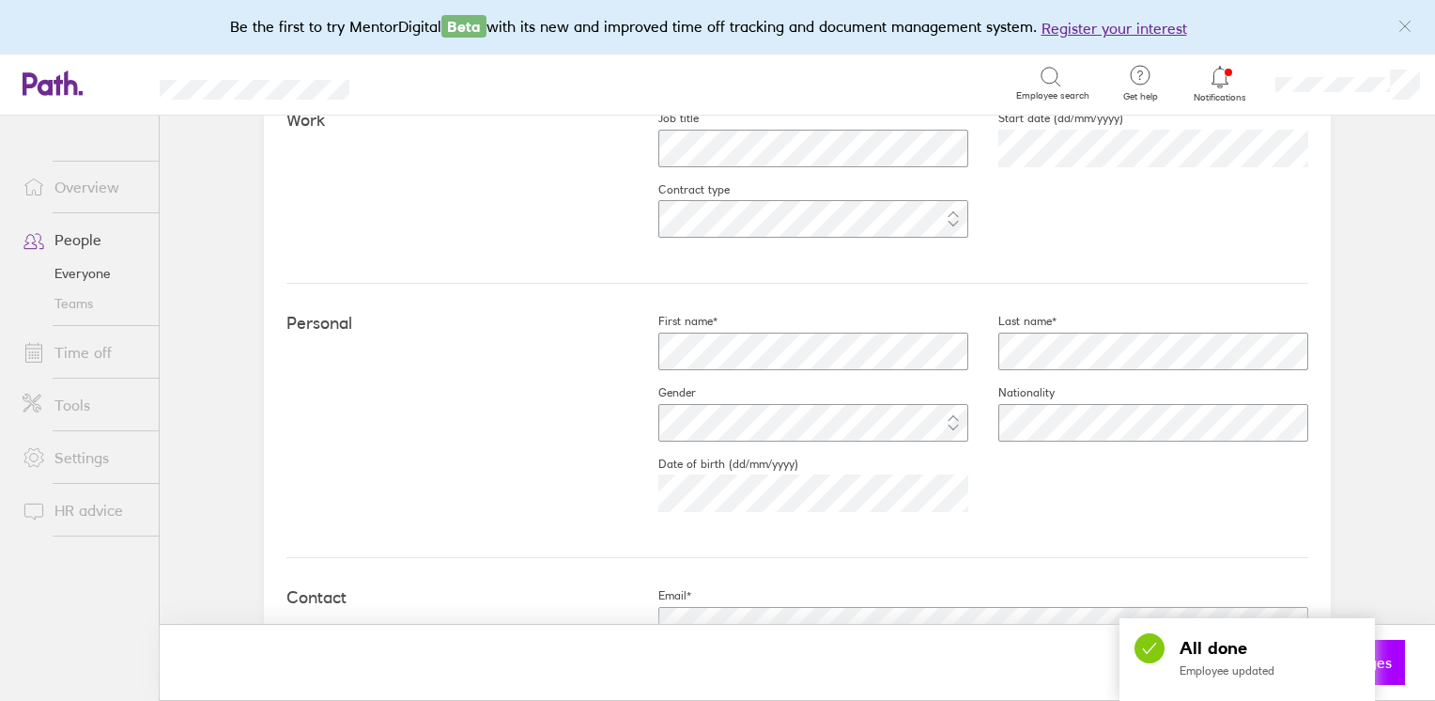
click at [1394, 670] on button "Save changes" at bounding box center [1344, 662] width 121 height 45
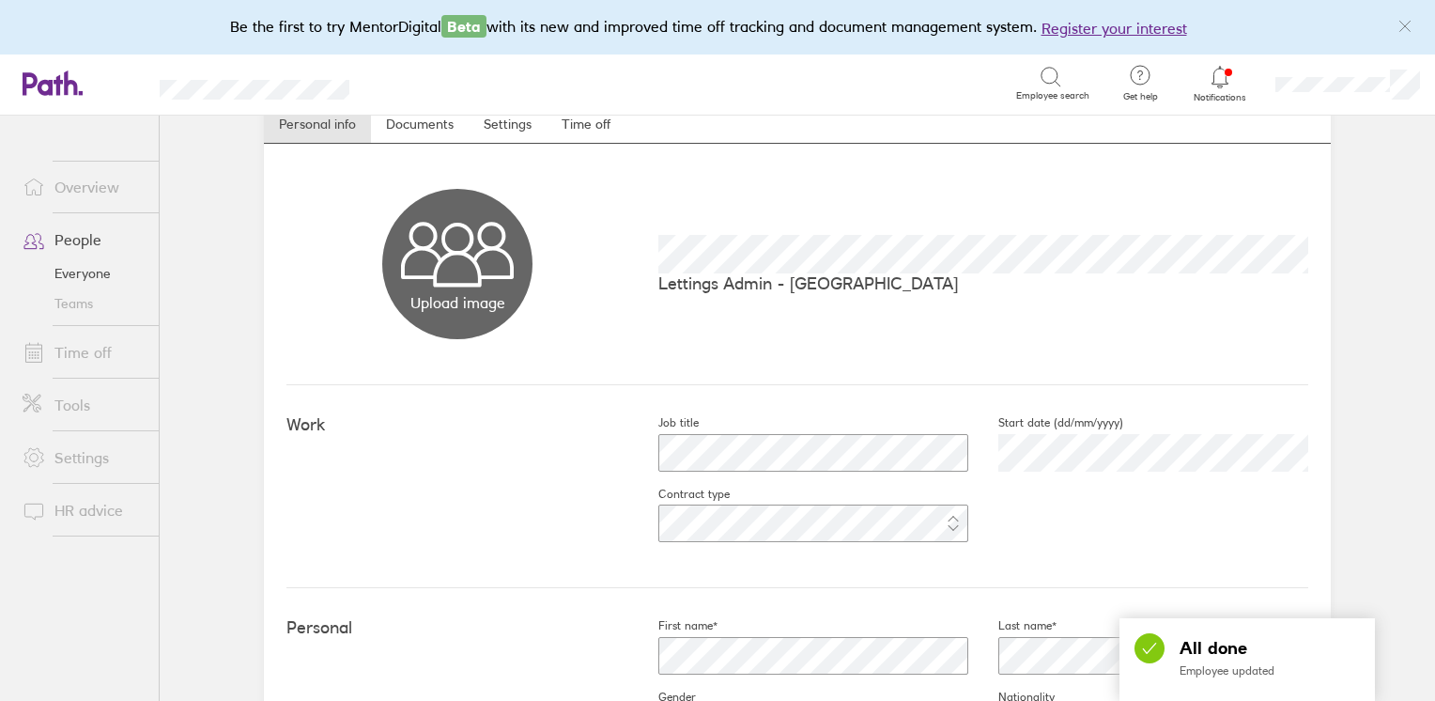
scroll to position [0, 0]
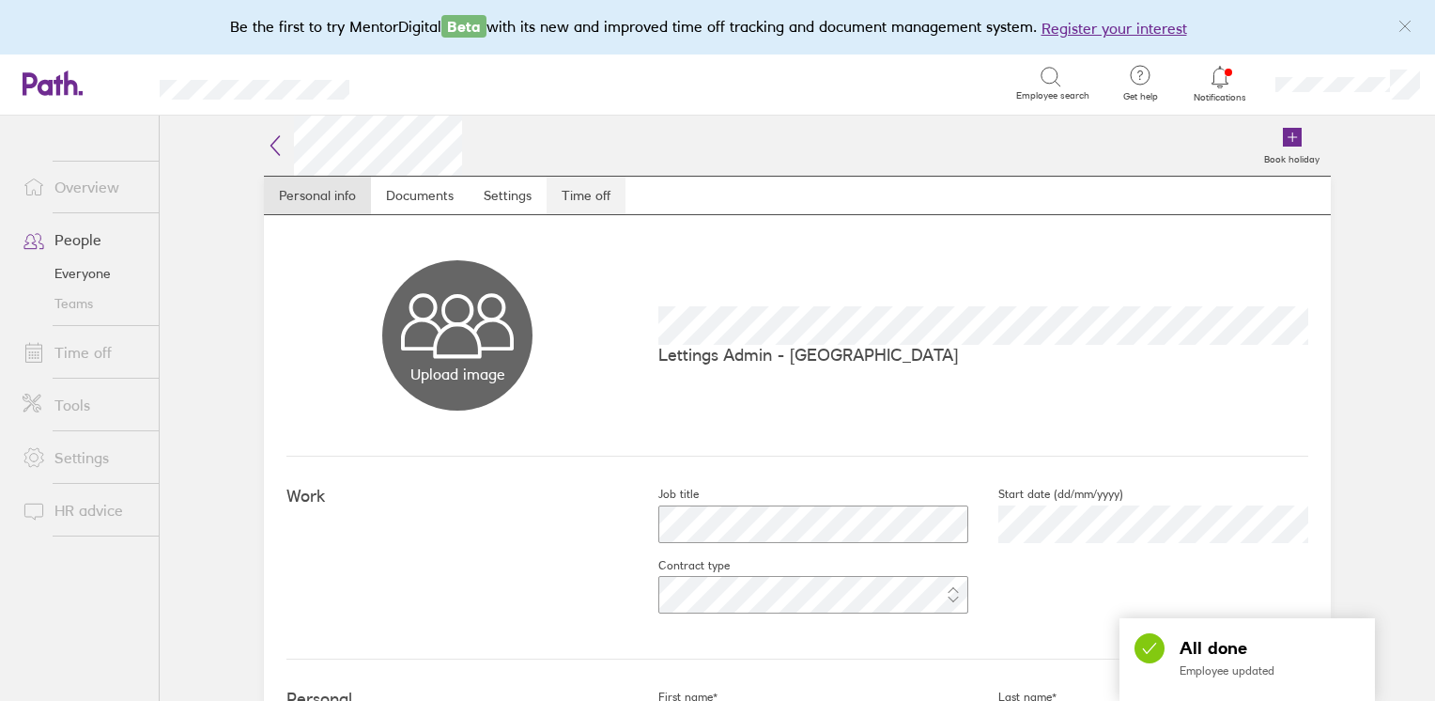
click at [580, 194] on link "Time off" at bounding box center [586, 196] width 79 height 38
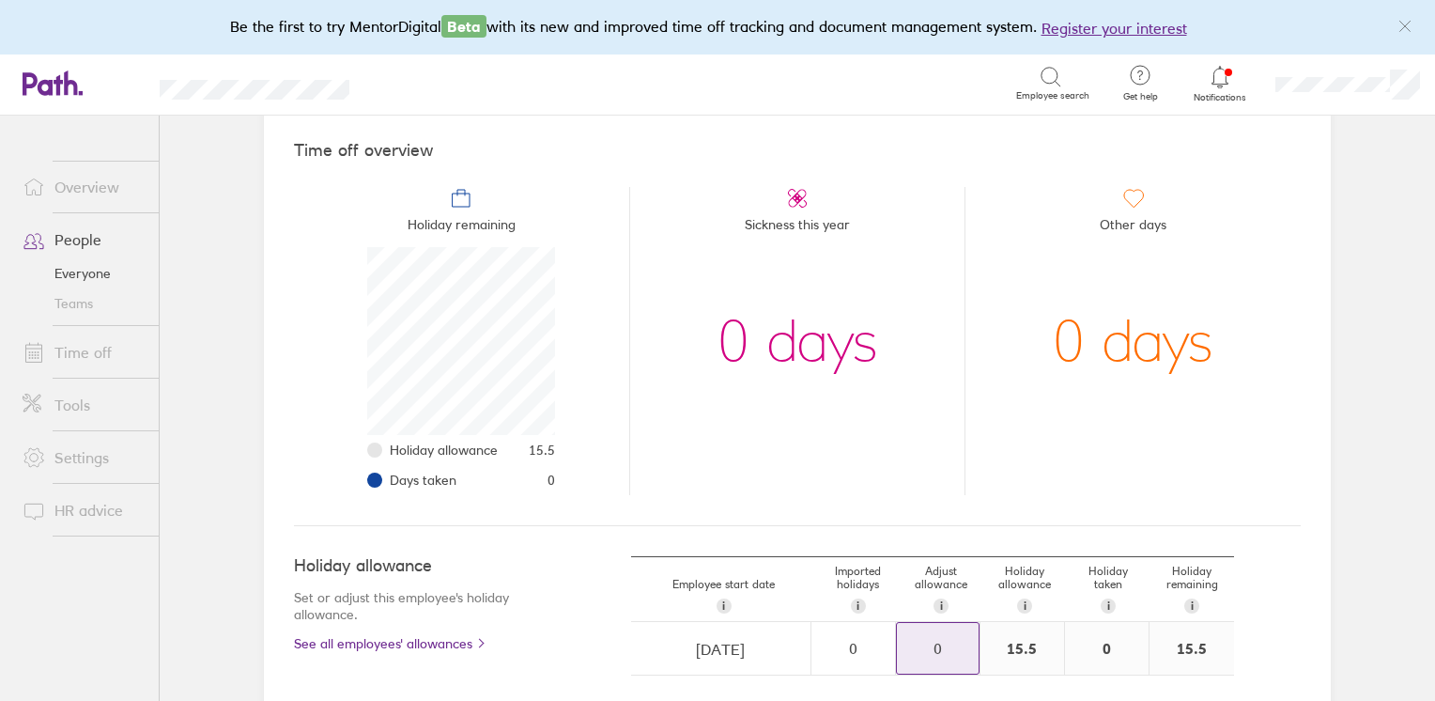
scroll to position [282, 0]
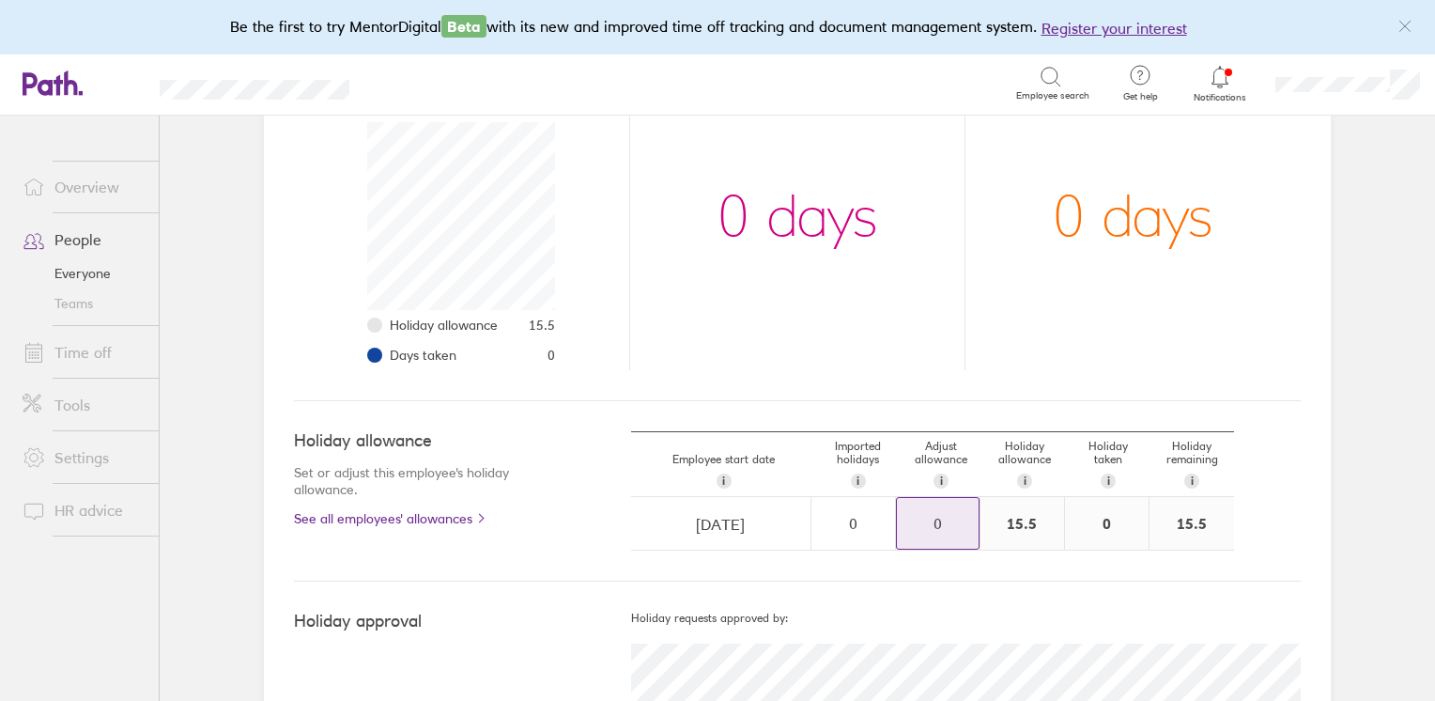
click at [929, 518] on div "0" at bounding box center [938, 523] width 82 height 17
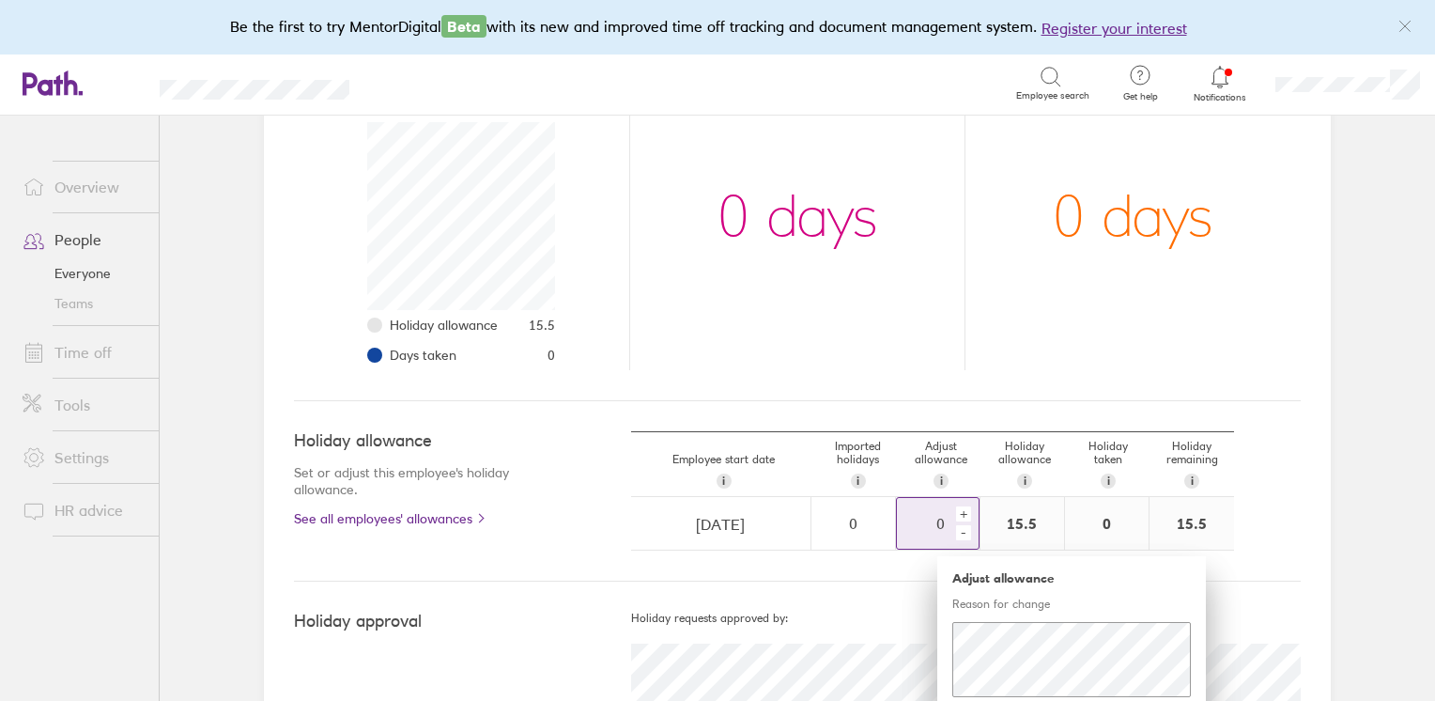
click at [958, 528] on div "-" at bounding box center [963, 532] width 15 height 15
click at [958, 532] on div "-" at bounding box center [963, 532] width 15 height 15
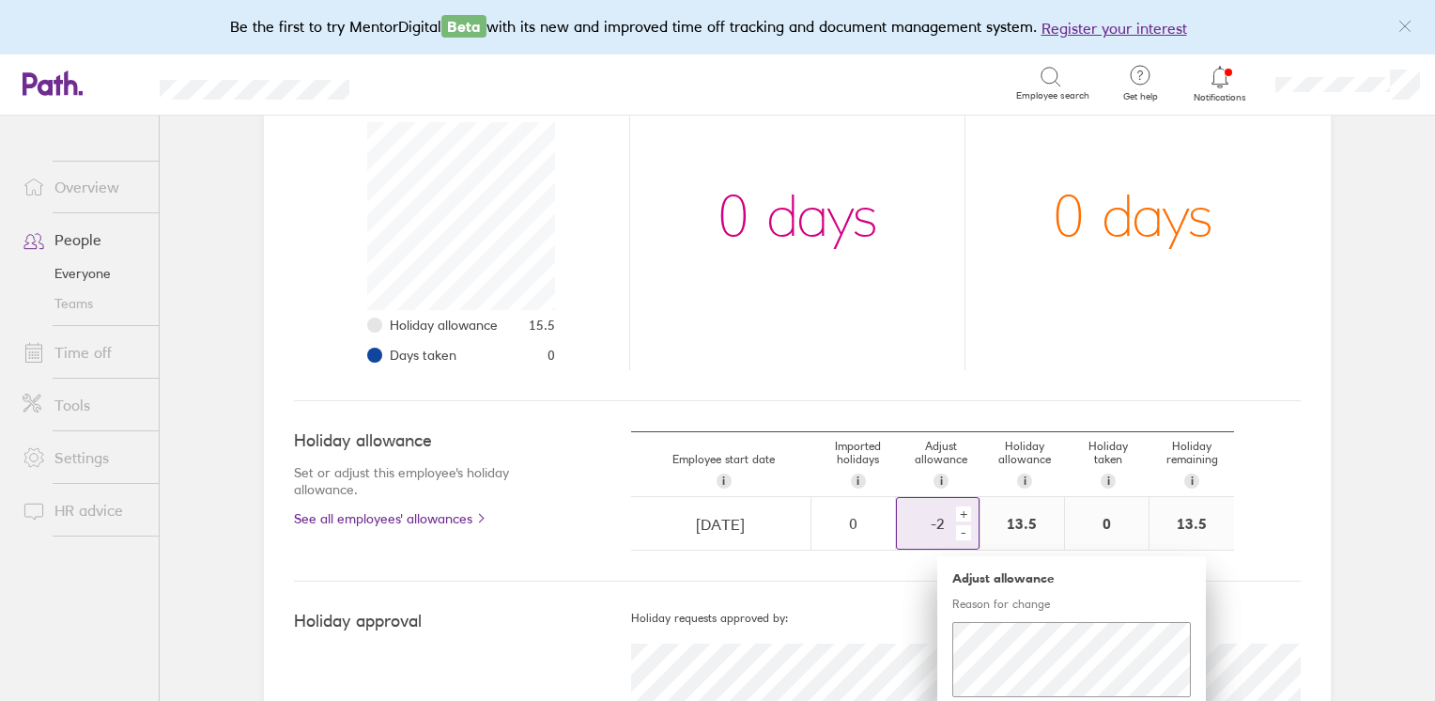
click at [958, 532] on div "-" at bounding box center [963, 532] width 15 height 15
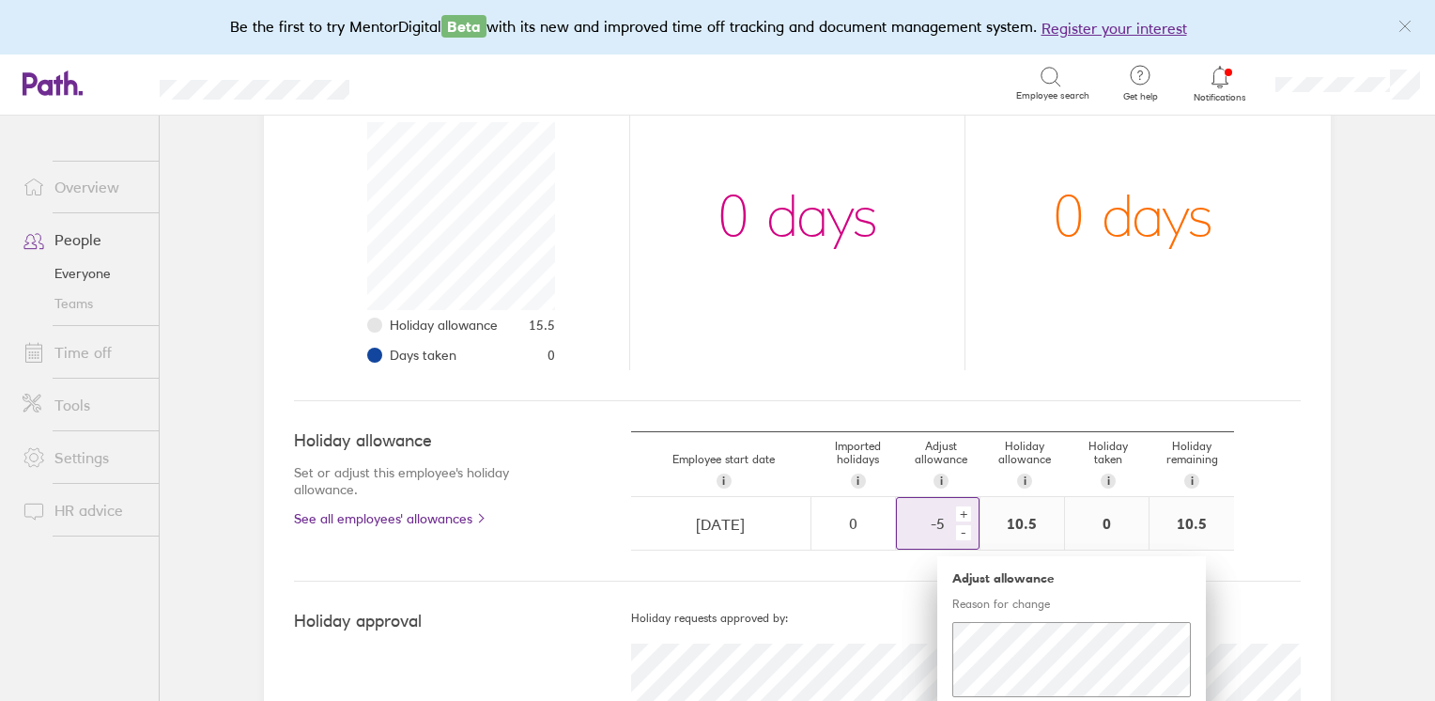
click at [958, 532] on div "-" at bounding box center [963, 532] width 15 height 15
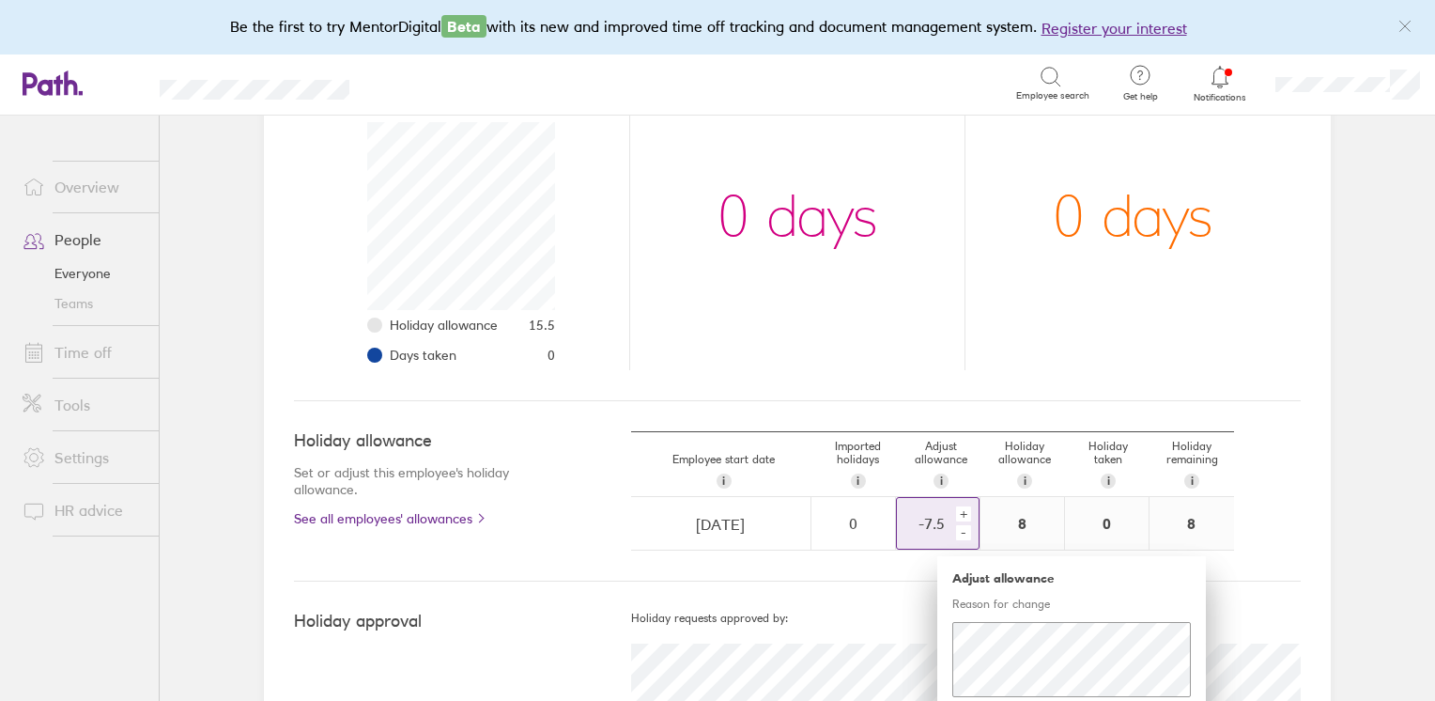
click at [958, 532] on div "-" at bounding box center [963, 532] width 15 height 15
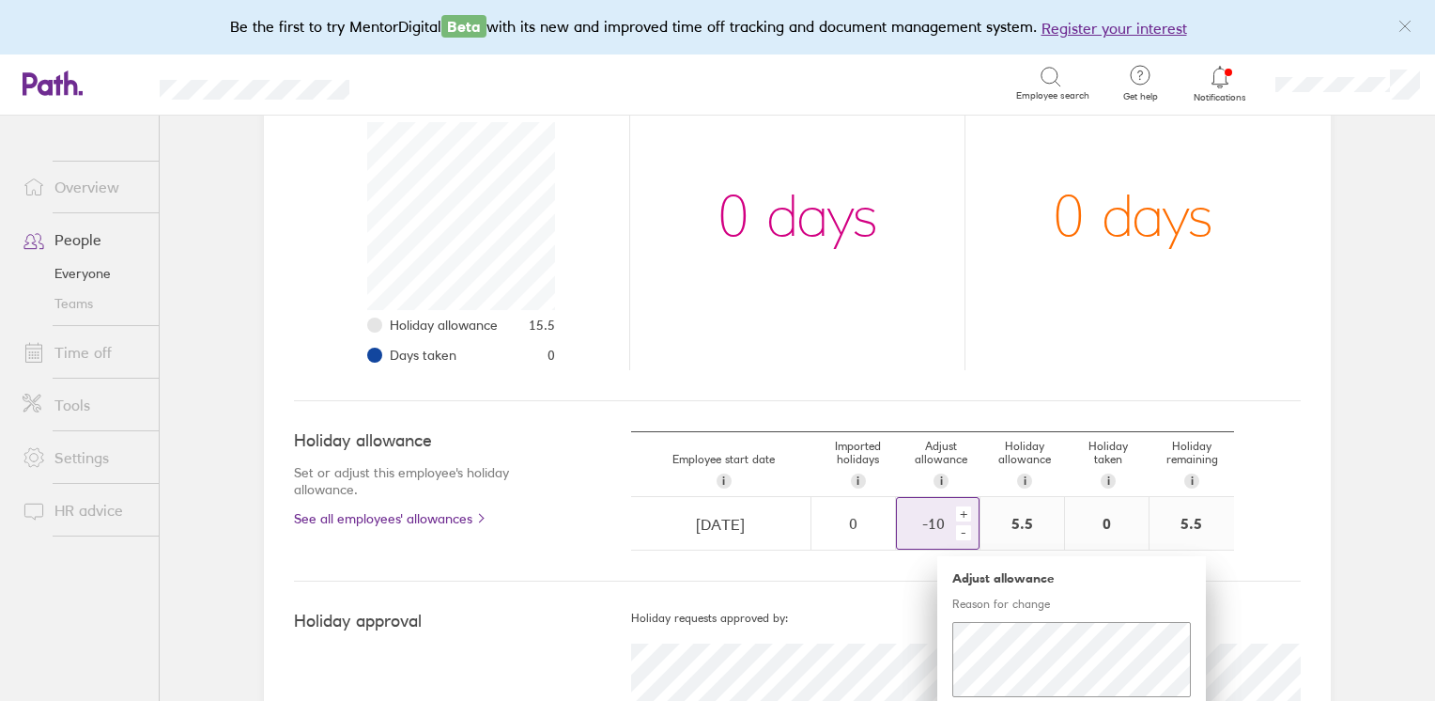
click at [958, 532] on div "-" at bounding box center [963, 532] width 15 height 15
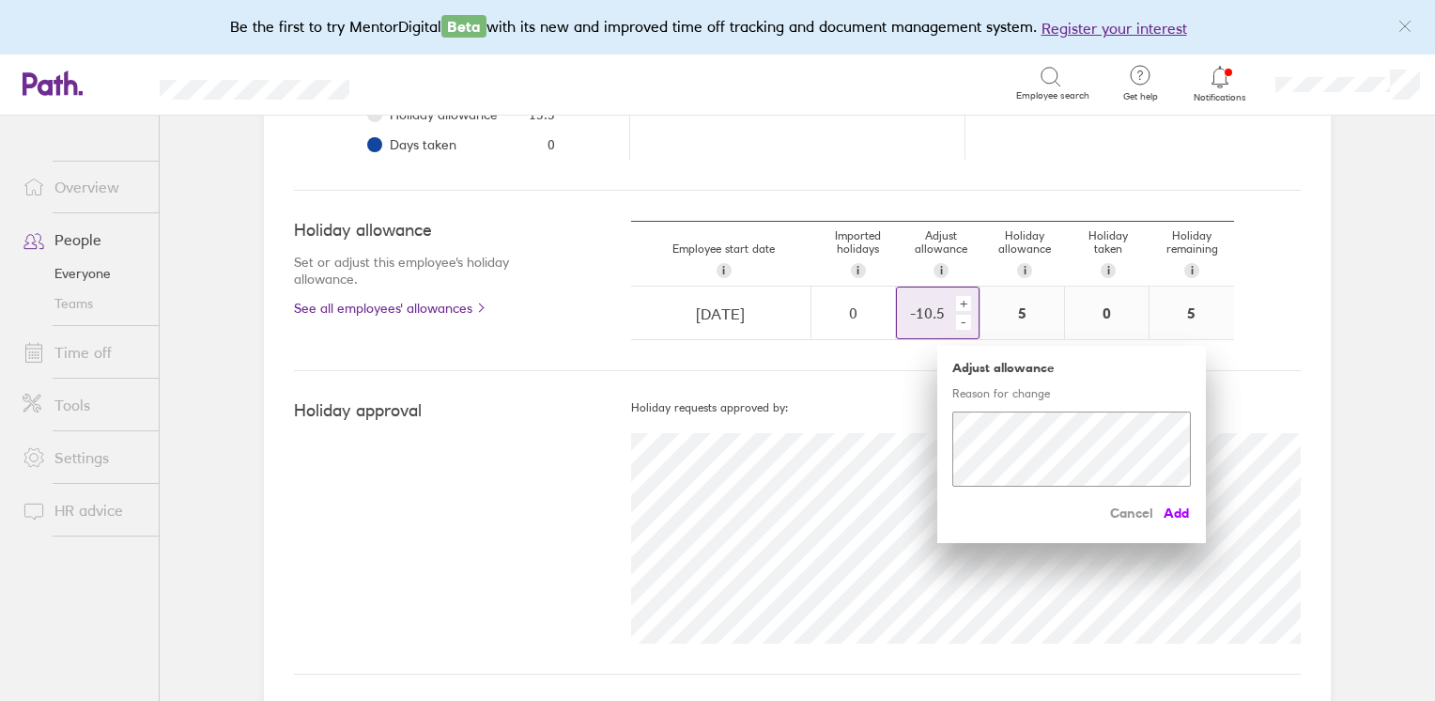
click at [1167, 504] on span "Add" at bounding box center [1176, 513] width 30 height 30
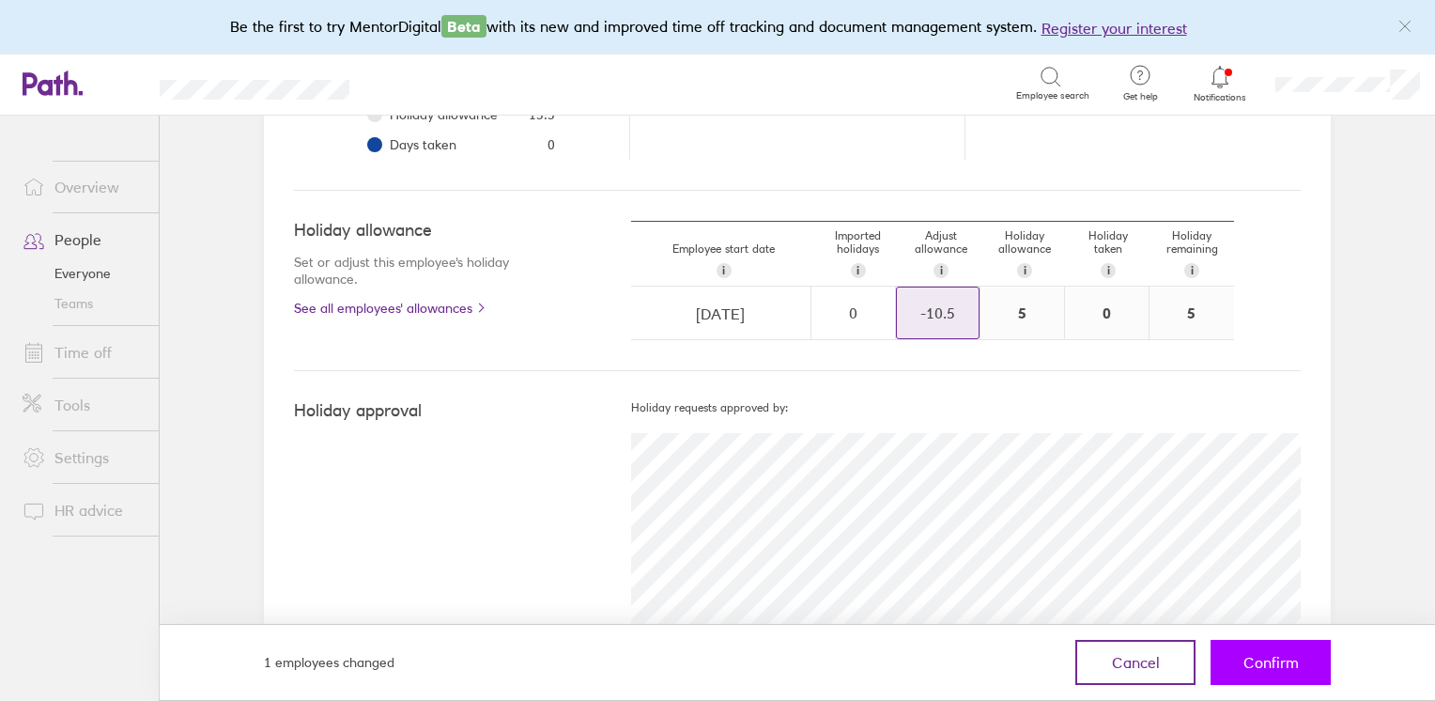
click at [1265, 663] on span "Confirm" at bounding box center [1271, 662] width 55 height 17
click at [1259, 654] on span "Confirm" at bounding box center [1271, 662] width 55 height 17
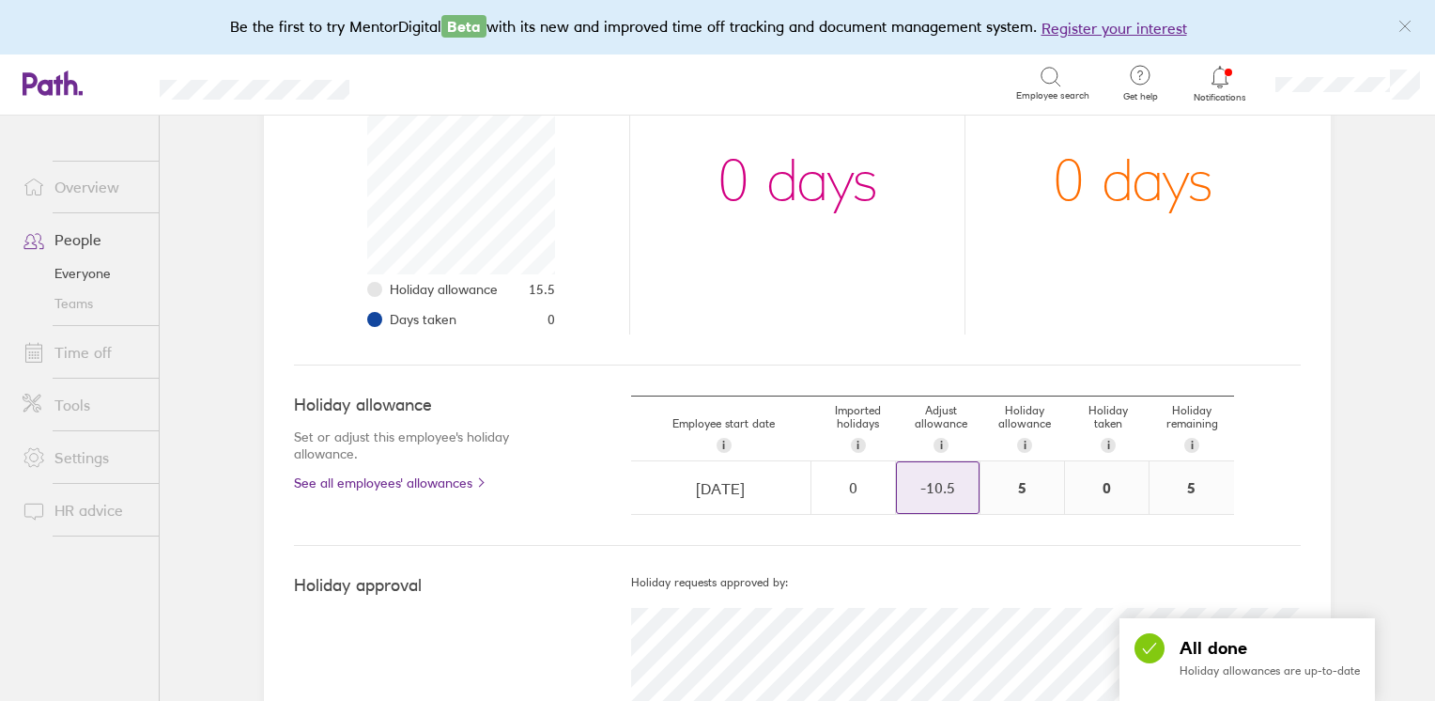
scroll to position [0, 0]
